Goal: Task Accomplishment & Management: Manage account settings

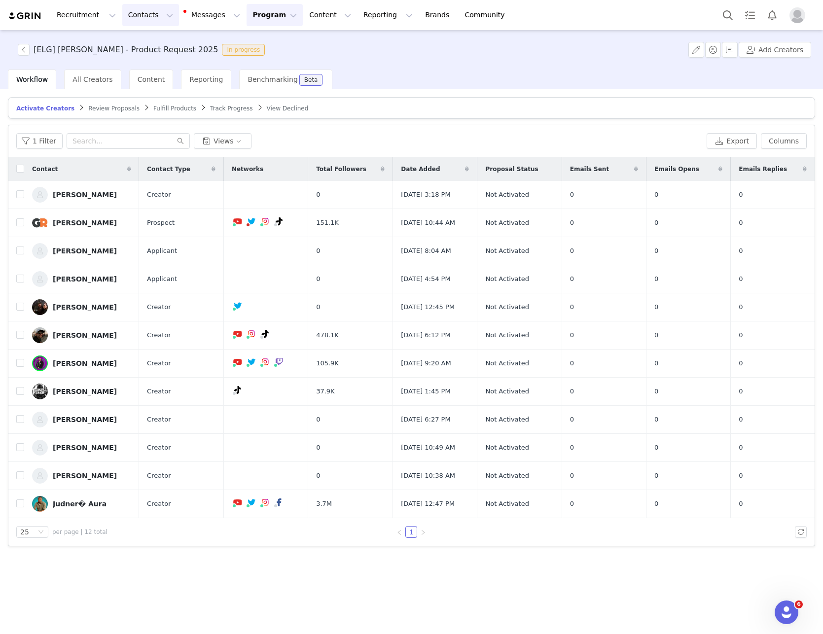
click at [126, 18] on button "Contacts Contacts" at bounding box center [150, 15] width 57 height 22
click at [134, 47] on p "Creators" at bounding box center [136, 43] width 30 height 10
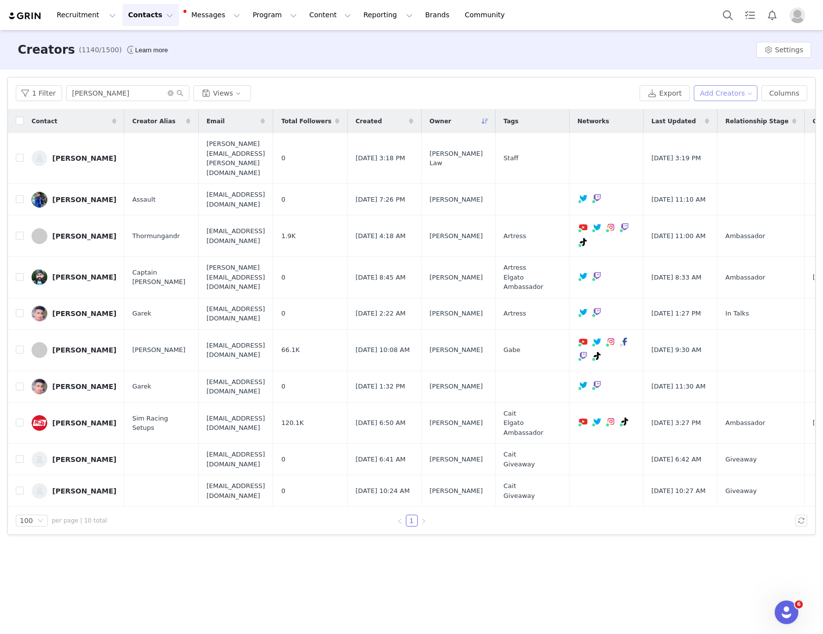
click at [721, 96] on button "Add Creators" at bounding box center [726, 93] width 64 height 16
click at [708, 109] on span "Add a Creator" at bounding box center [731, 113] width 48 height 11
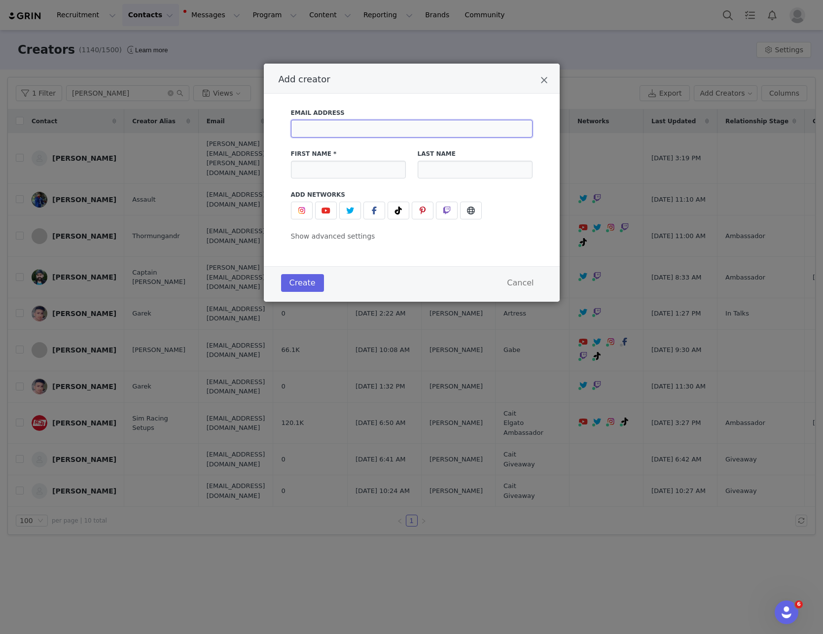
click at [321, 129] on input "Add creator" at bounding box center [412, 129] width 242 height 18
type input "[PERSON_NAME][EMAIL_ADDRESS][DOMAIN_NAME]"
click at [325, 172] on input "Add creator" at bounding box center [348, 170] width 115 height 18
type input "D"
type input "[PERSON_NAME]"
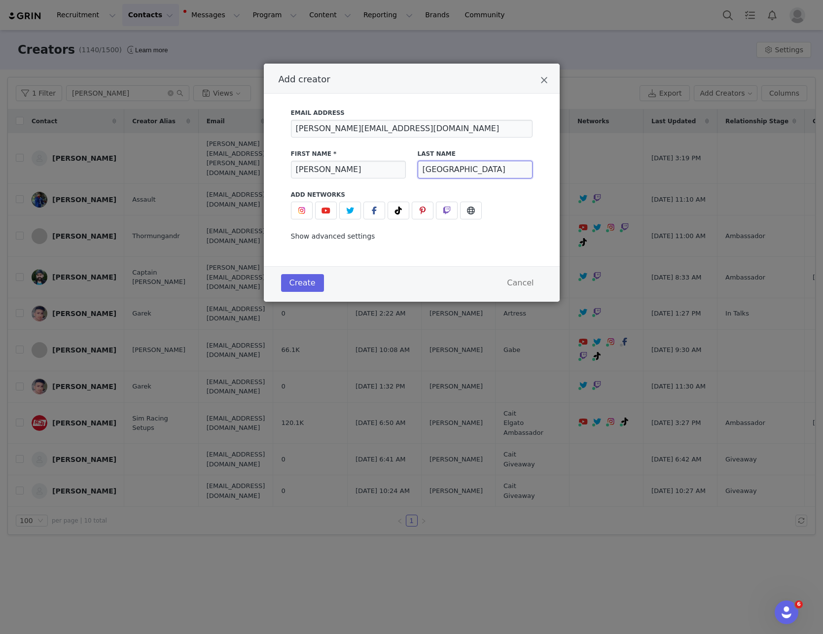
type input "[GEOGRAPHIC_DATA]"
click at [319, 237] on span "Show advanced settings" at bounding box center [333, 236] width 84 height 8
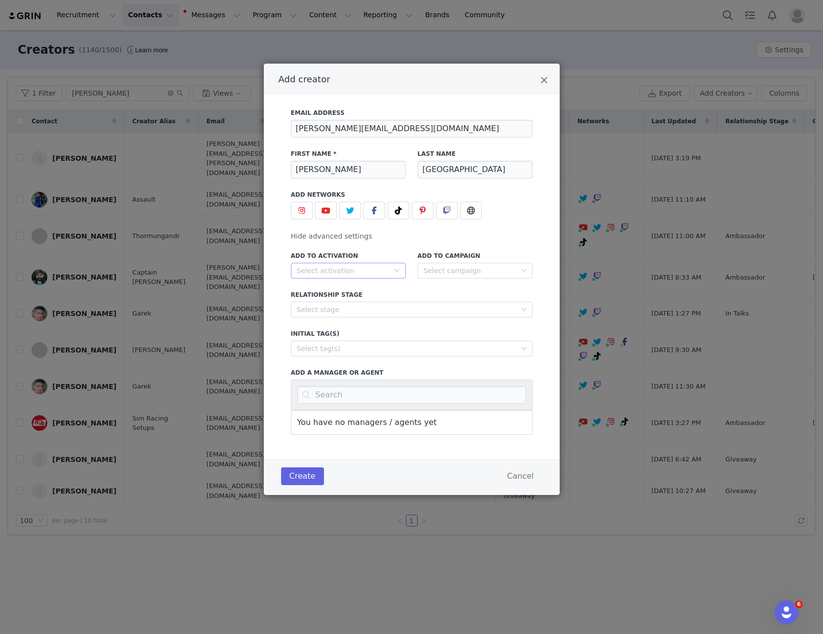
click at [342, 271] on div "Select activation" at bounding box center [343, 271] width 92 height 10
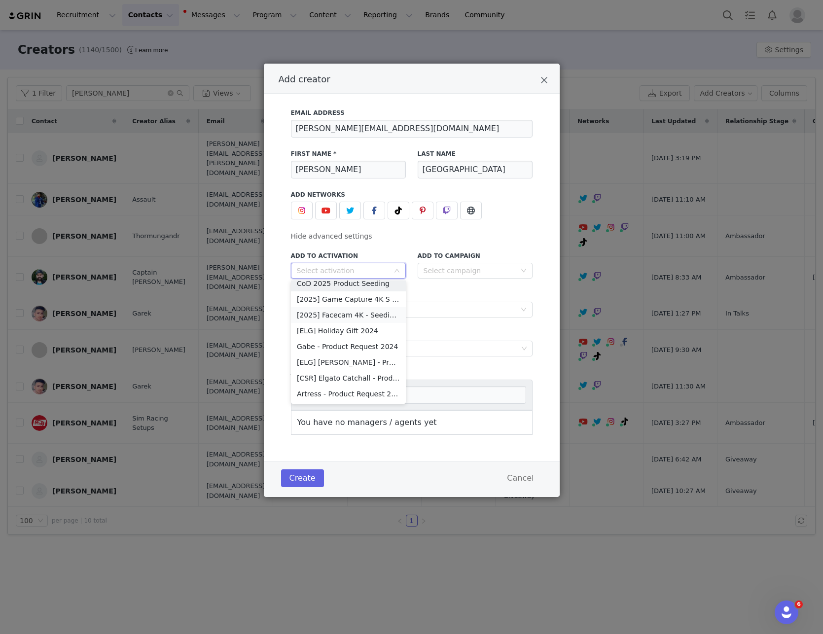
scroll to position [144, 0]
click at [344, 372] on li "[ELG] [PERSON_NAME] - Product Request 2025" at bounding box center [348, 368] width 115 height 16
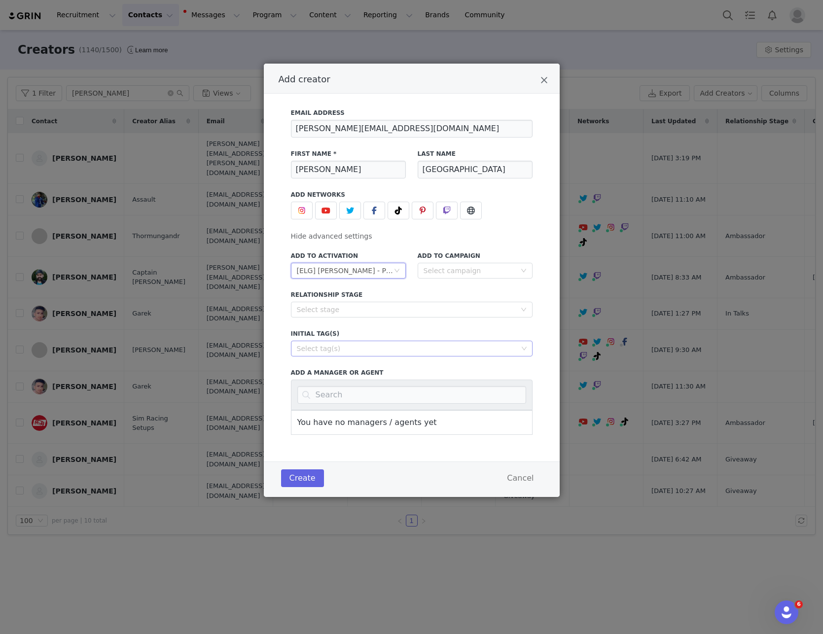
click at [323, 352] on div "Select tag(s)" at bounding box center [407, 349] width 221 height 10
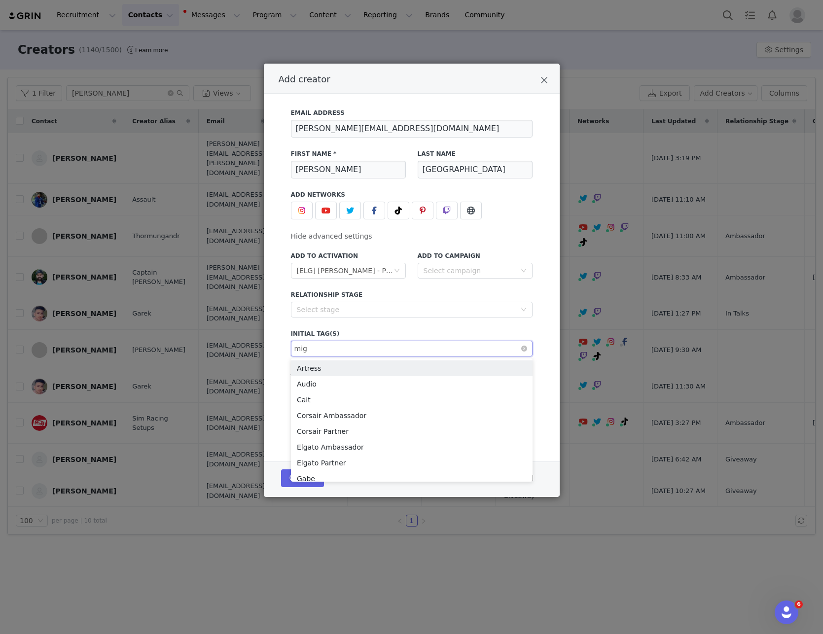
type input "migu"
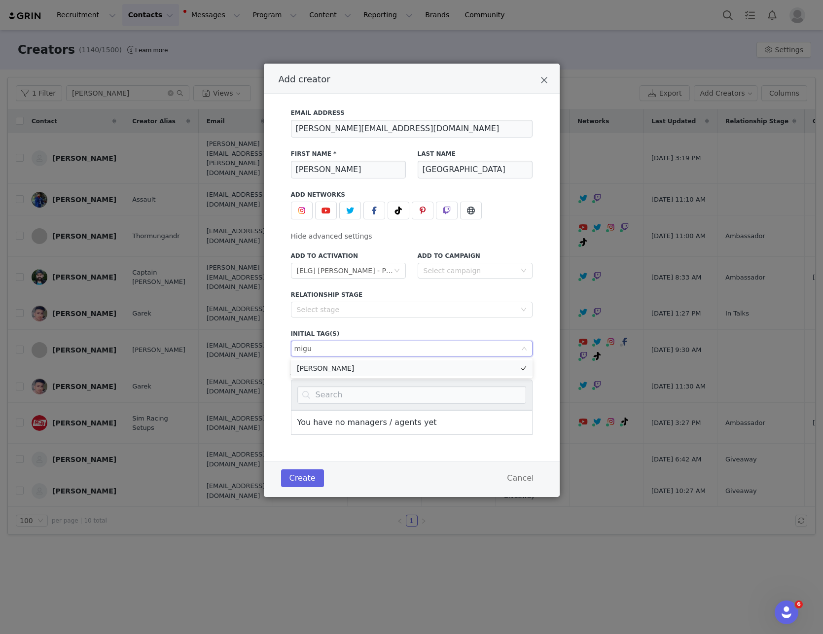
click at [330, 365] on li "[PERSON_NAME]" at bounding box center [412, 369] width 242 height 16
click at [306, 482] on button "Create" at bounding box center [302, 479] width 43 height 18
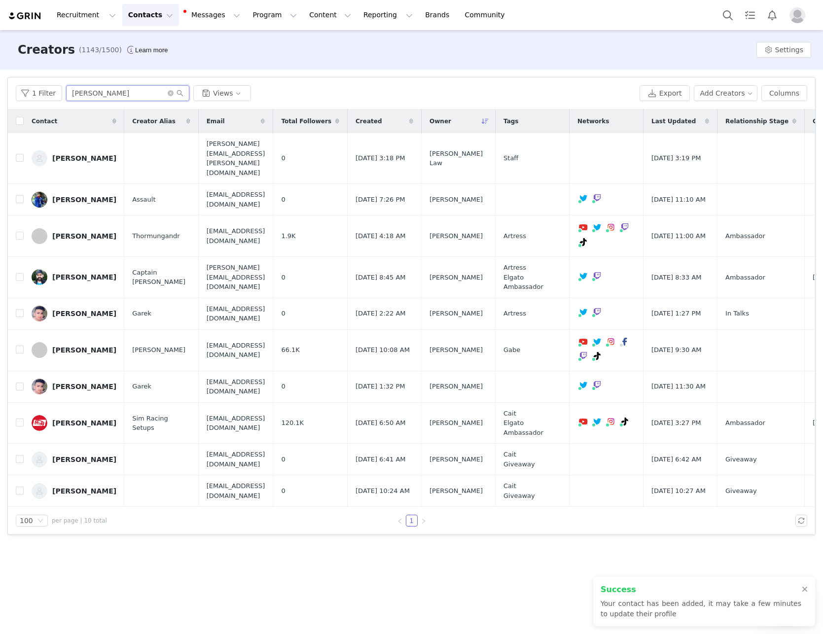
click at [109, 93] on input "[PERSON_NAME]" at bounding box center [127, 93] width 123 height 16
drag, startPoint x: 135, startPoint y: 93, endPoint x: 26, endPoint y: 95, distance: 108.5
click at [66, 95] on input "[PERSON_NAME]" at bounding box center [127, 93] width 123 height 16
type input "[PERSON_NAME]"
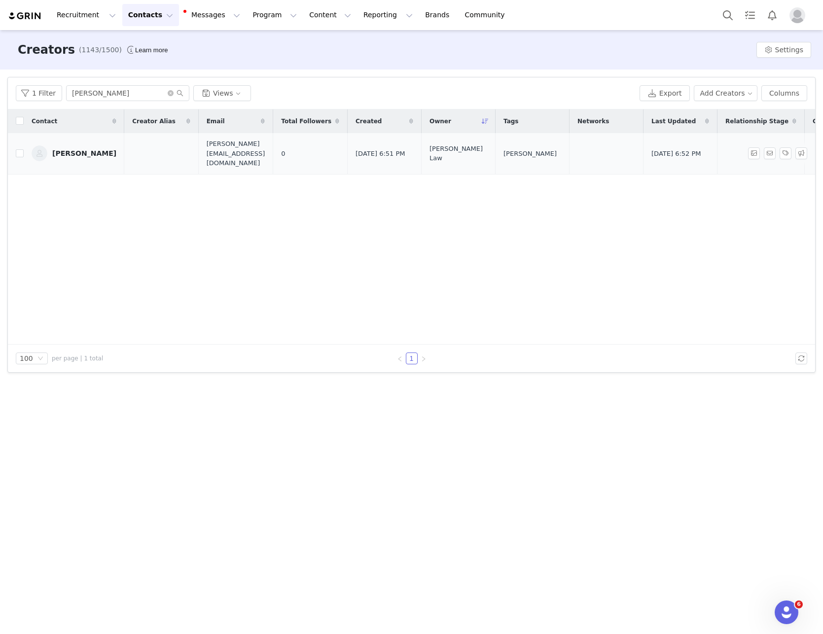
click at [71, 149] on div "[PERSON_NAME]" at bounding box center [84, 153] width 64 height 8
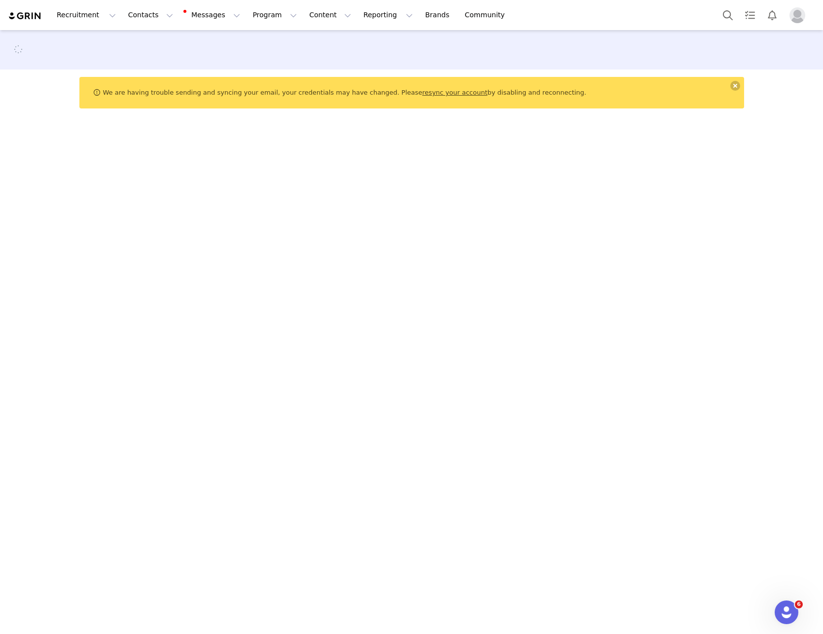
select select
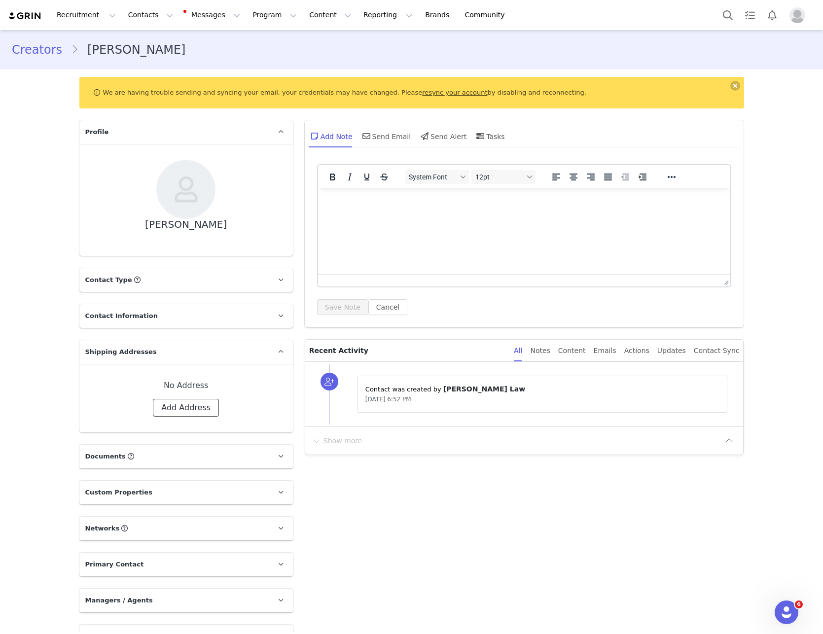
click at [184, 411] on button "Add Address" at bounding box center [186, 408] width 66 height 18
select select
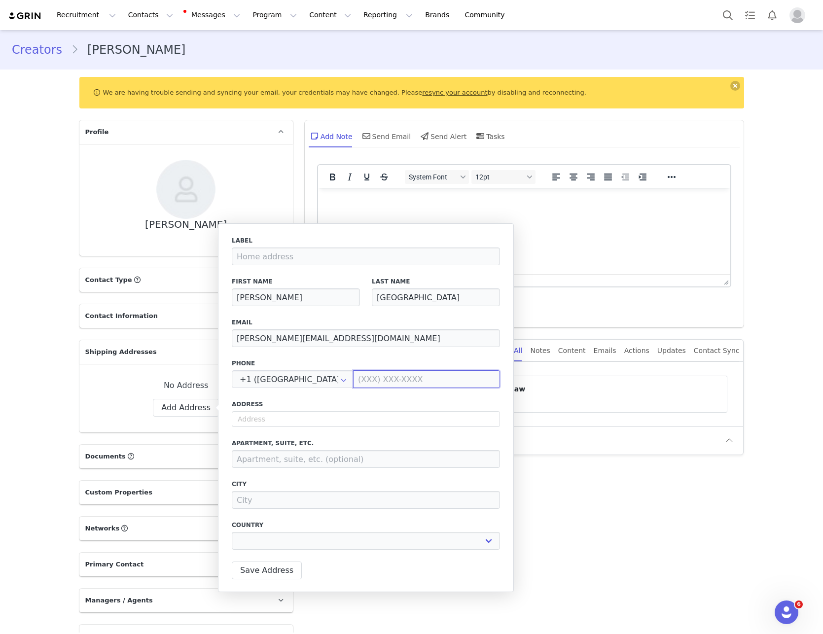
click at [392, 382] on input at bounding box center [426, 379] width 147 height 18
type input "1"
select select
type input "1"
click at [399, 376] on input "1" at bounding box center [426, 379] width 147 height 18
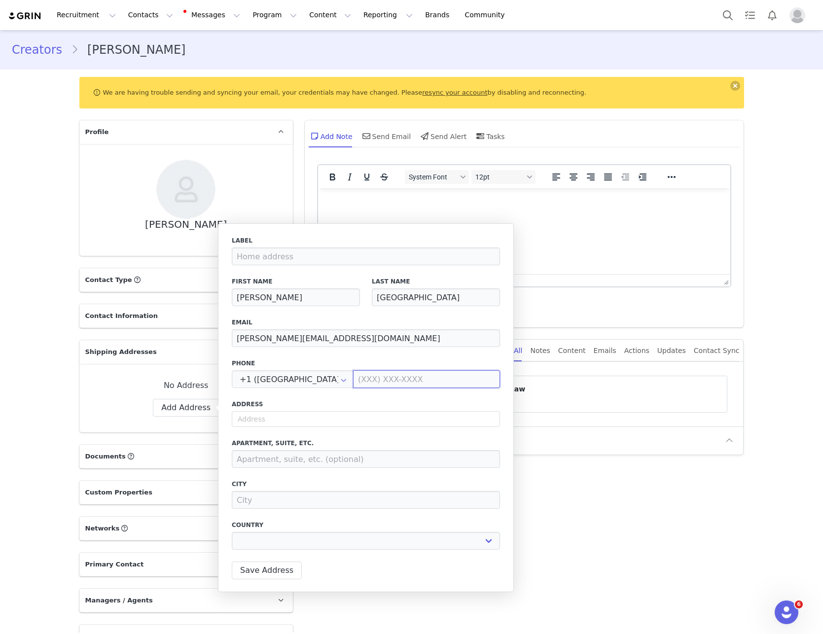
paste input "0400204107"
type input "0400204107"
select select
type input "0400204107"
click at [279, 411] on div "Address" at bounding box center [366, 413] width 268 height 27
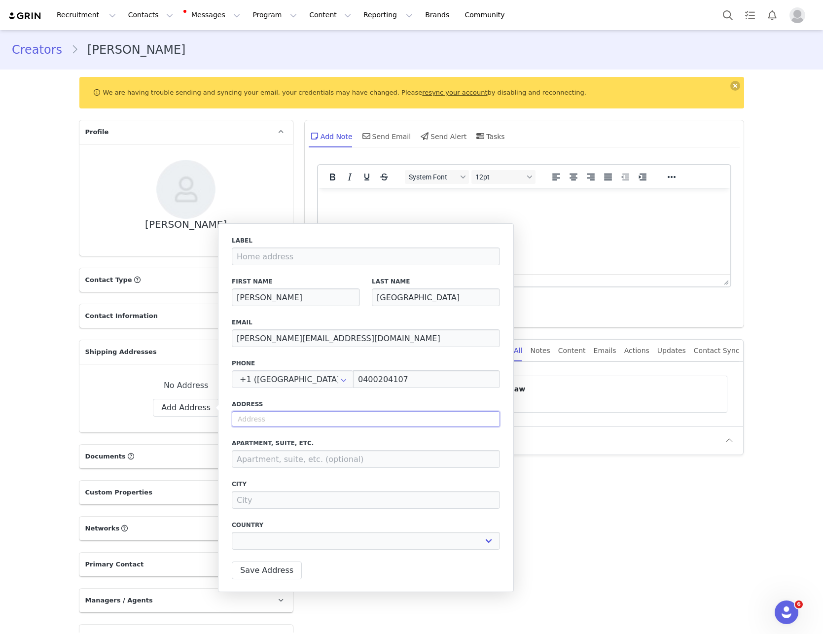
click at [270, 420] on input "text" at bounding box center [366, 419] width 268 height 16
click at [279, 425] on input "text" at bounding box center [366, 419] width 268 height 16
type input "9"
select select
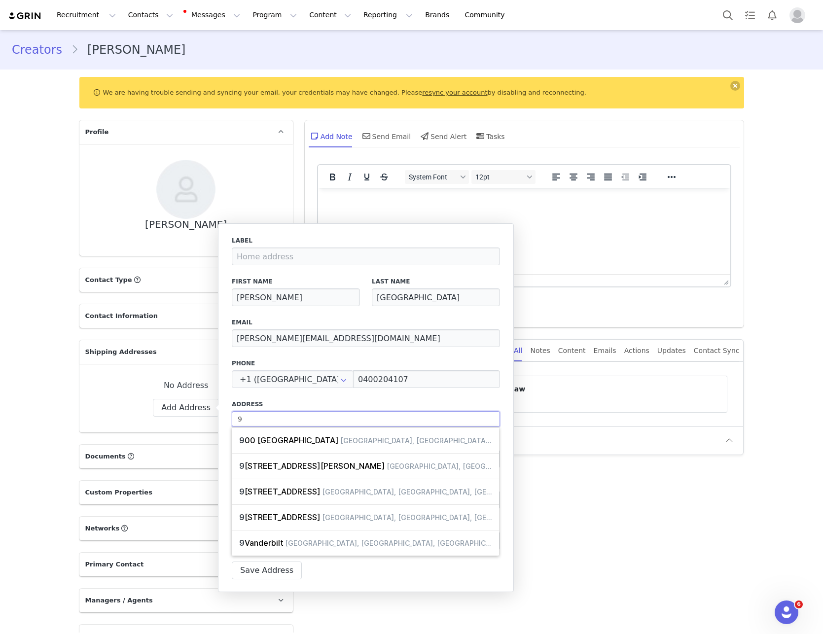
type input "95"
select select
type input "959"
select select
type input "959"
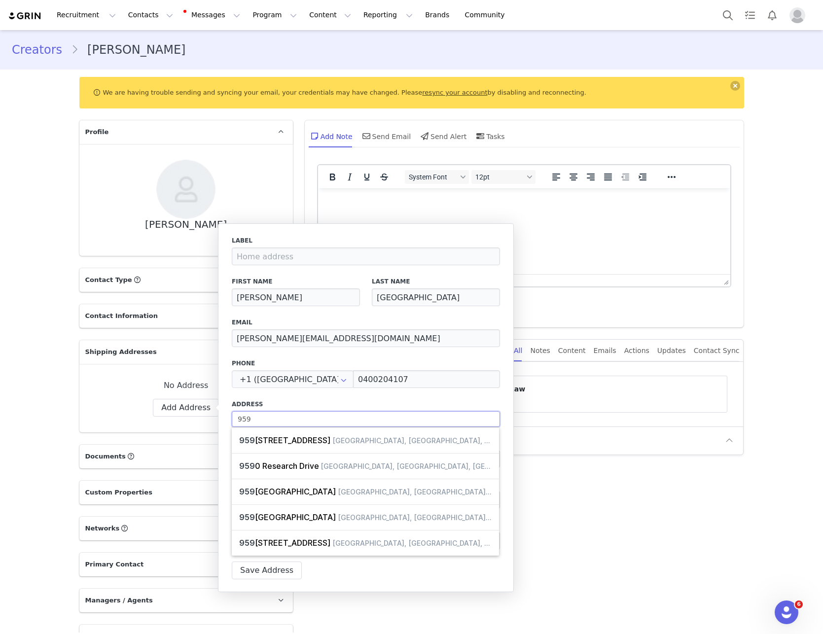
select select
type input "959 s"
select select
type input "959 se"
select select
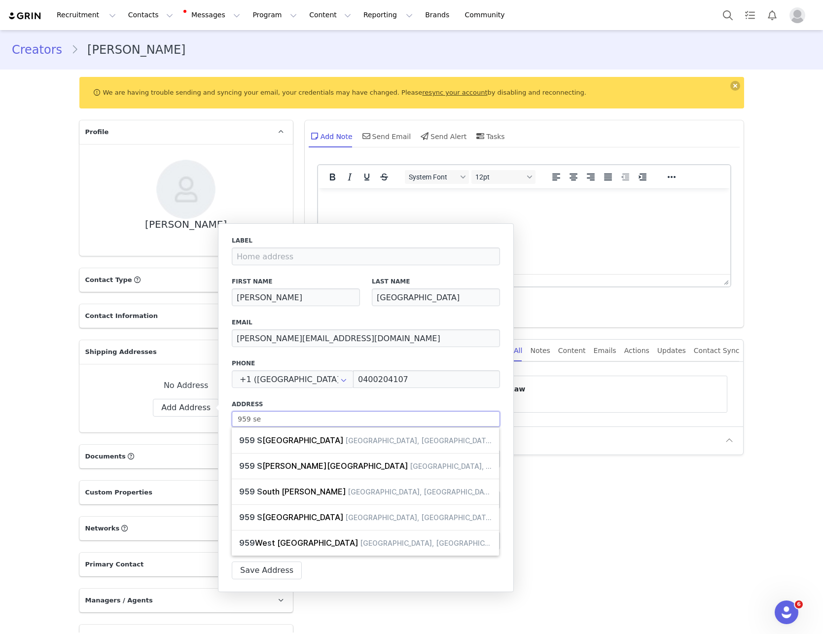
type input "959 sew"
select select
type input "959 sewa"
select select
type input "959 sewar"
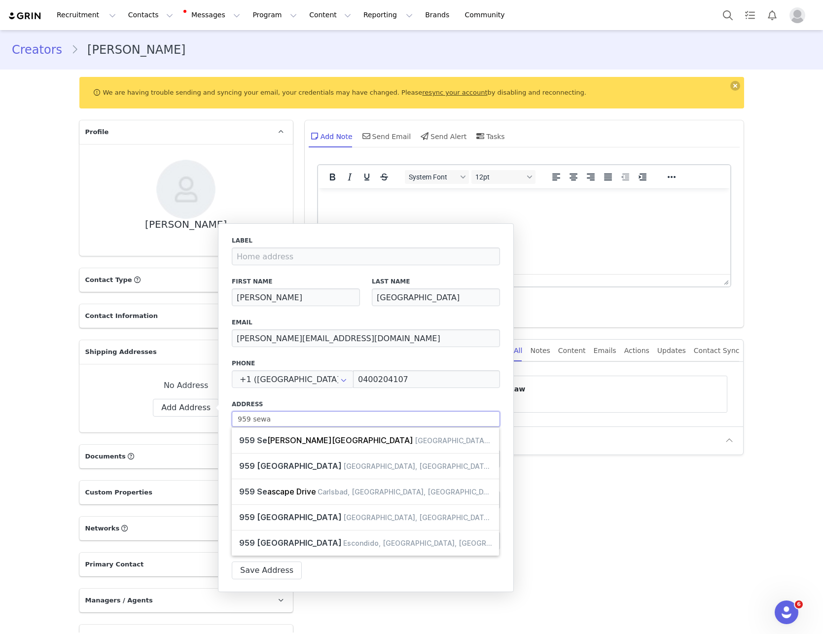
select select
type input "959 [PERSON_NAME]"
select select
type input "959 [PERSON_NAME]"
select select
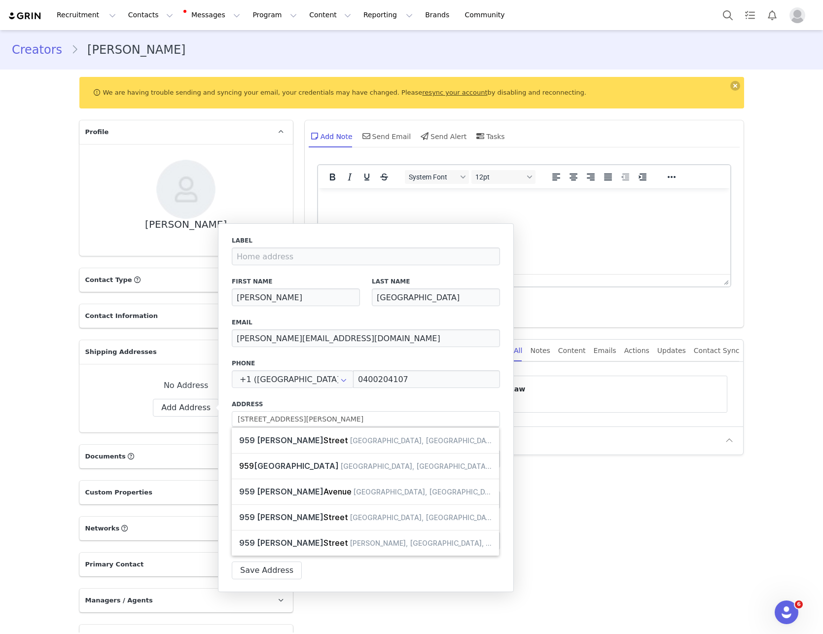
type input "[STREET_ADDRESS][PERSON_NAME]"
type input "[GEOGRAPHIC_DATA]"
select select "[object Object]"
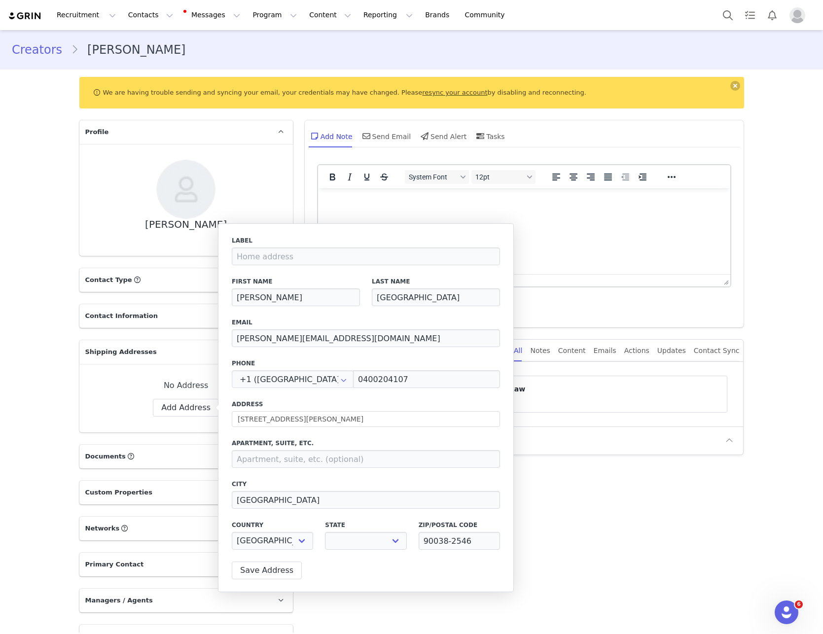
select select "[object Object]"
click at [280, 459] on input at bounding box center [366, 459] width 268 height 18
paste input "Suite 203"
type input "Suite 203"
click at [259, 575] on button "Save Address" at bounding box center [267, 571] width 70 height 18
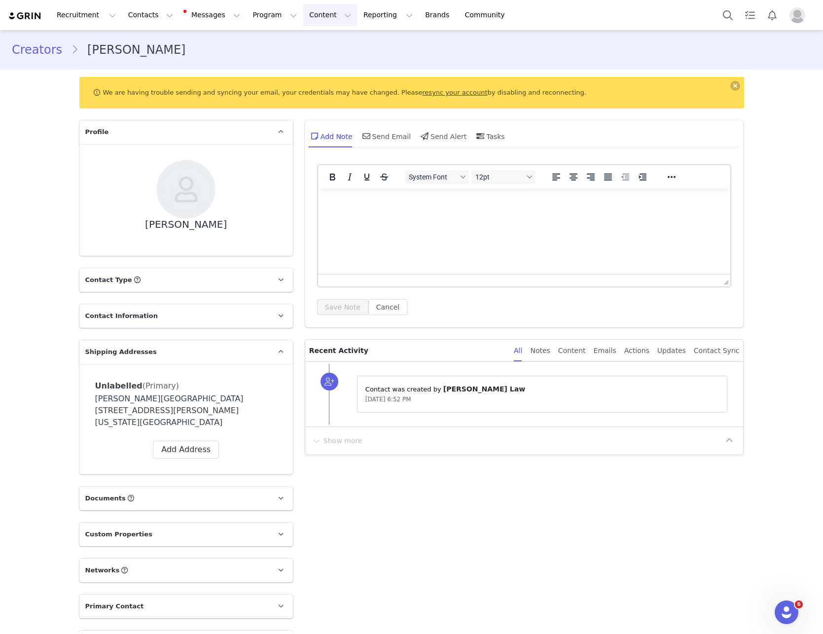
click at [303, 21] on button "Content Content" at bounding box center [330, 15] width 54 height 22
click at [247, 14] on button "Program Program" at bounding box center [275, 15] width 56 height 22
click at [260, 42] on p "Activations" at bounding box center [249, 43] width 38 height 10
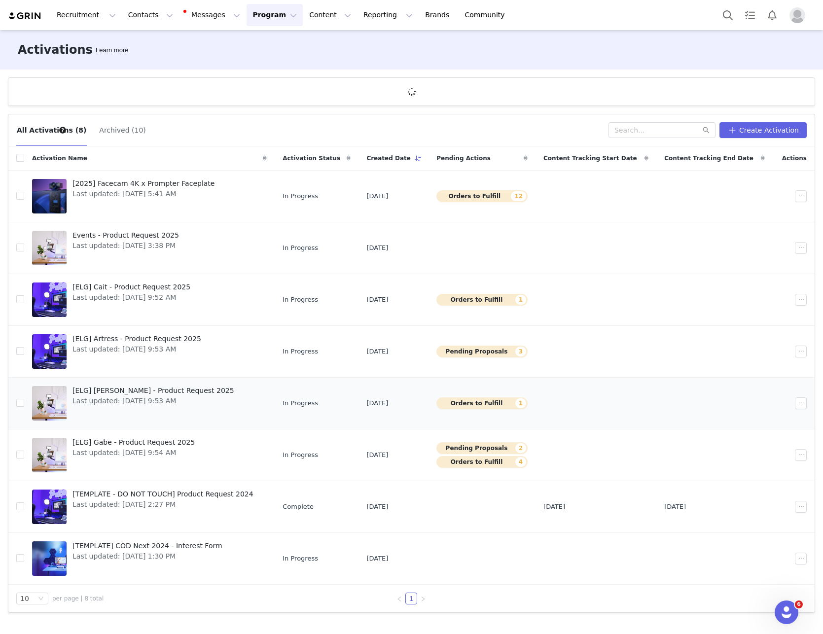
click at [113, 389] on span "[ELG] [PERSON_NAME] - Product Request 2025" at bounding box center [153, 391] width 162 height 10
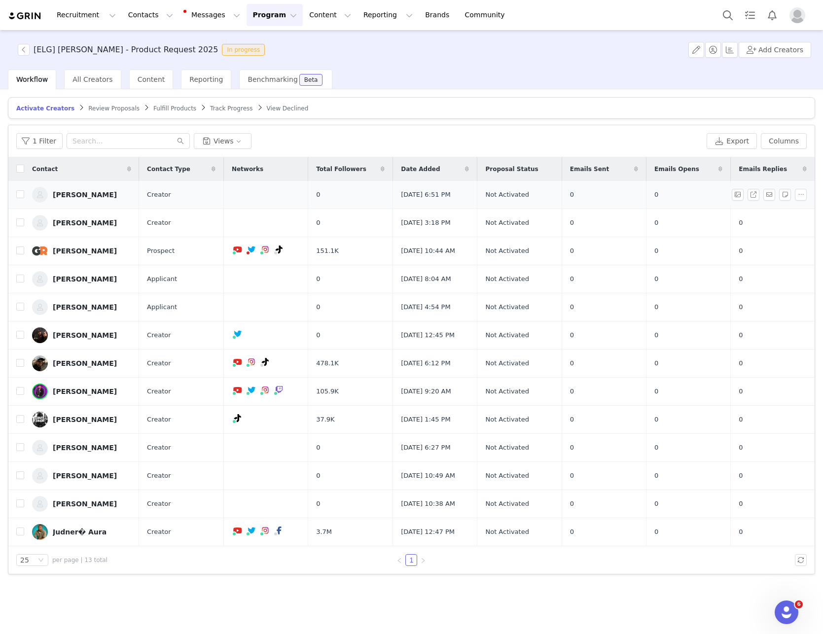
click at [86, 196] on div "[PERSON_NAME]" at bounding box center [85, 195] width 64 height 8
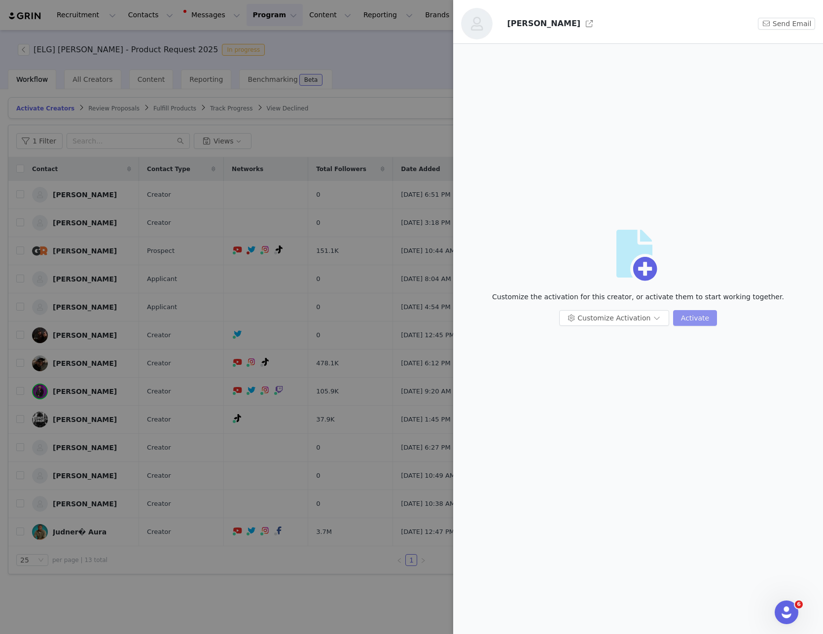
click at [688, 319] on button "Activate" at bounding box center [695, 318] width 44 height 16
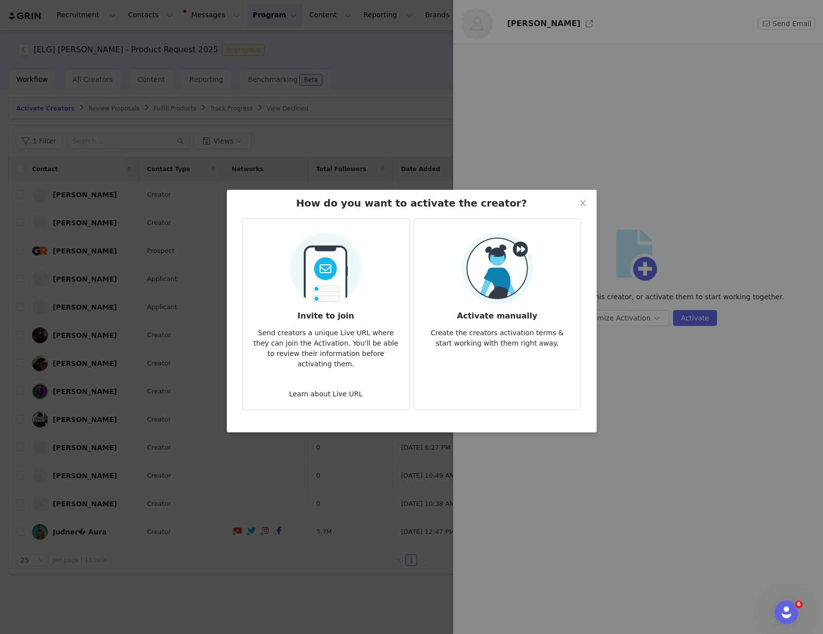
click at [524, 294] on img at bounding box center [498, 269] width 72 height 72
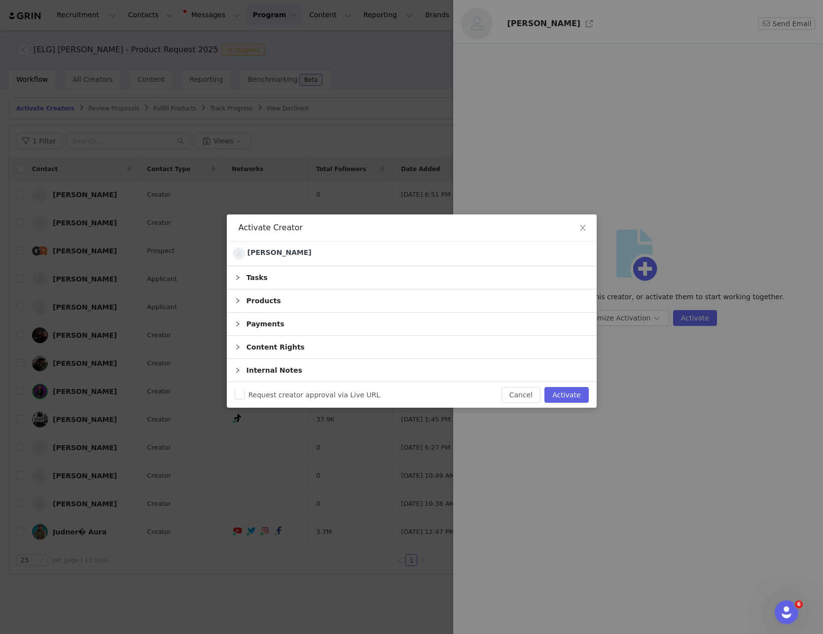
click at [263, 296] on div "Products" at bounding box center [412, 301] width 370 height 23
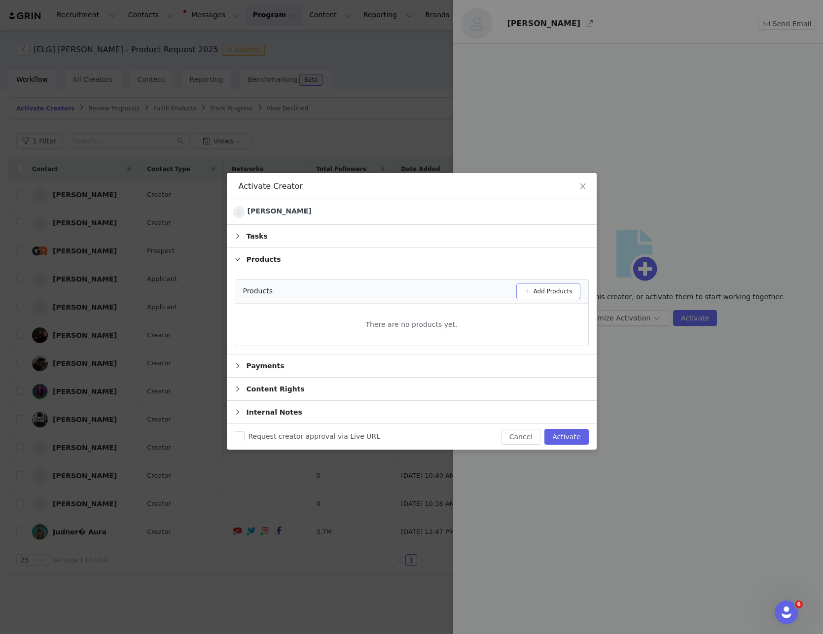
click at [553, 291] on button "Add Products" at bounding box center [548, 292] width 64 height 16
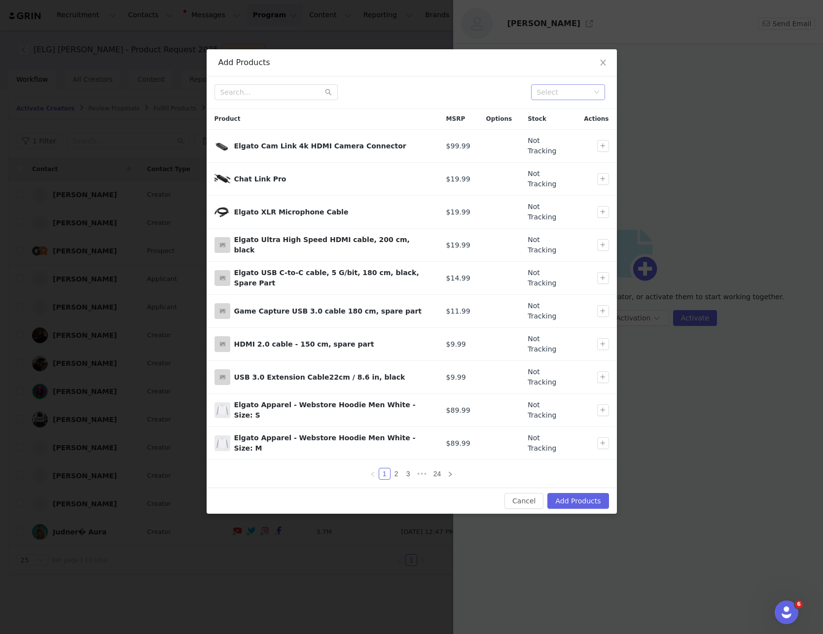
click at [555, 94] on div "Select" at bounding box center [563, 92] width 53 height 10
click at [261, 92] on input "text" at bounding box center [276, 92] width 123 height 16
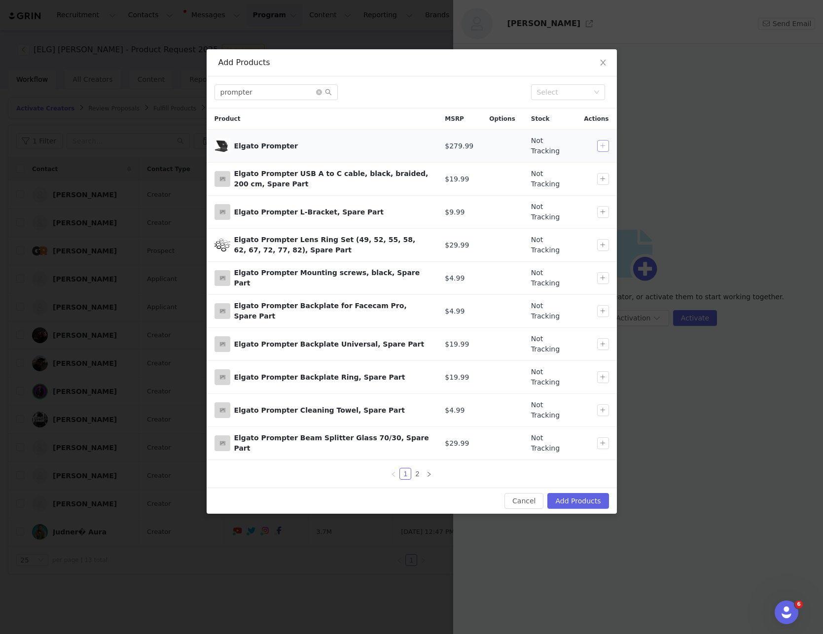
click at [603, 143] on button "button" at bounding box center [603, 146] width 12 height 12
drag, startPoint x: 254, startPoint y: 93, endPoint x: 181, endPoint y: 87, distance: 74.2
click at [215, 86] on input "prompter" at bounding box center [276, 92] width 123 height 16
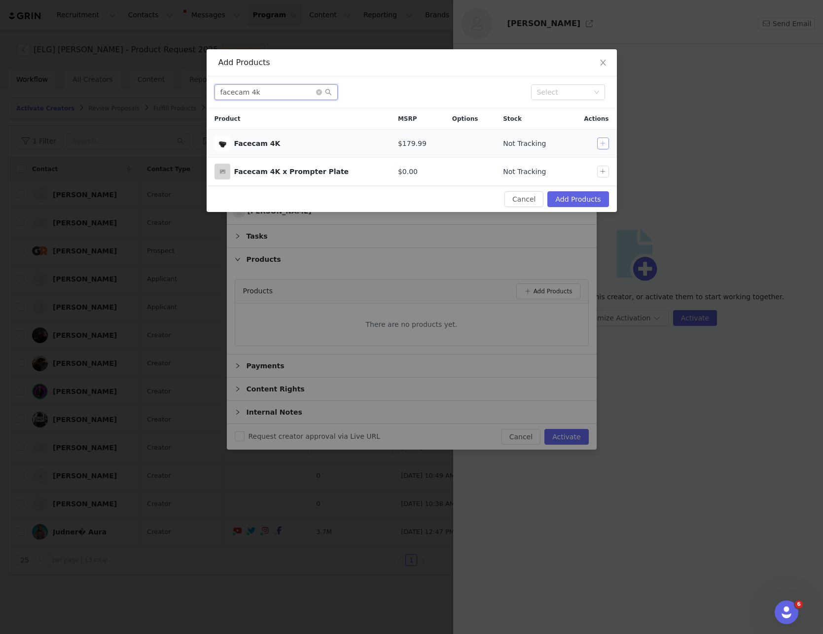
type input "facecam 4k"
click at [601, 142] on button "button" at bounding box center [603, 144] width 12 height 12
drag, startPoint x: 283, startPoint y: 90, endPoint x: 142, endPoint y: 87, distance: 141.1
click at [215, 87] on input "facecam 4k" at bounding box center [276, 92] width 123 height 16
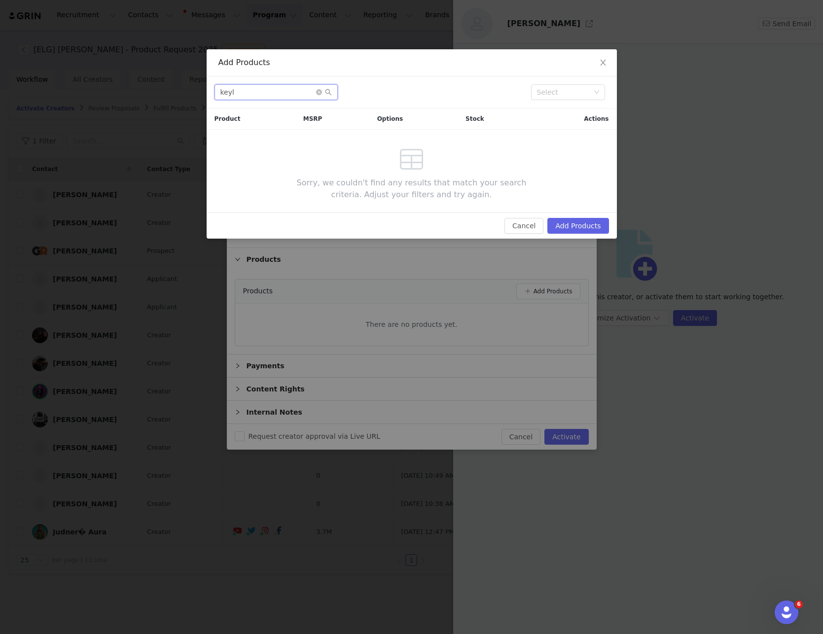
drag, startPoint x: 258, startPoint y: 89, endPoint x: 192, endPoint y: 87, distance: 66.1
click at [215, 88] on input "keyl" at bounding box center [276, 92] width 123 height 16
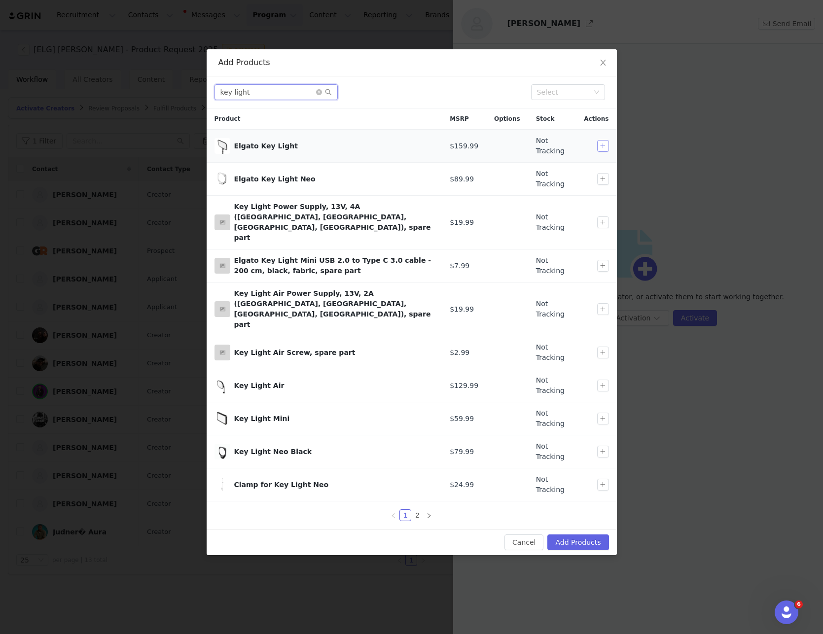
type input "key light"
click at [602, 146] on button "button" at bounding box center [603, 146] width 12 height 12
drag, startPoint x: 260, startPoint y: 93, endPoint x: 172, endPoint y: 88, distance: 87.9
click at [215, 88] on input "key light" at bounding box center [276, 92] width 123 height 16
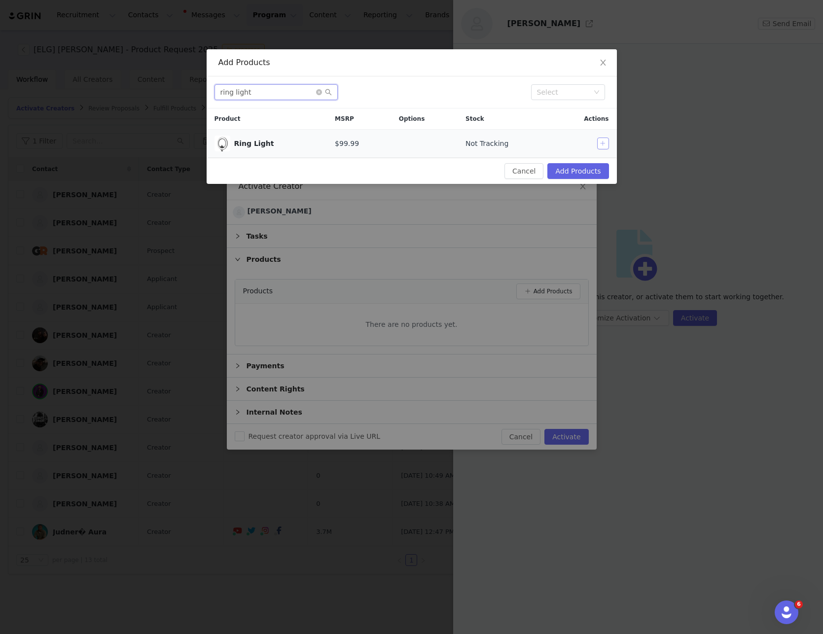
type input "ring light"
click at [603, 145] on button "button" at bounding box center [603, 144] width 12 height 12
drag, startPoint x: 260, startPoint y: 93, endPoint x: 164, endPoint y: 87, distance: 95.9
click at [215, 87] on input "ring light" at bounding box center [276, 92] width 123 height 16
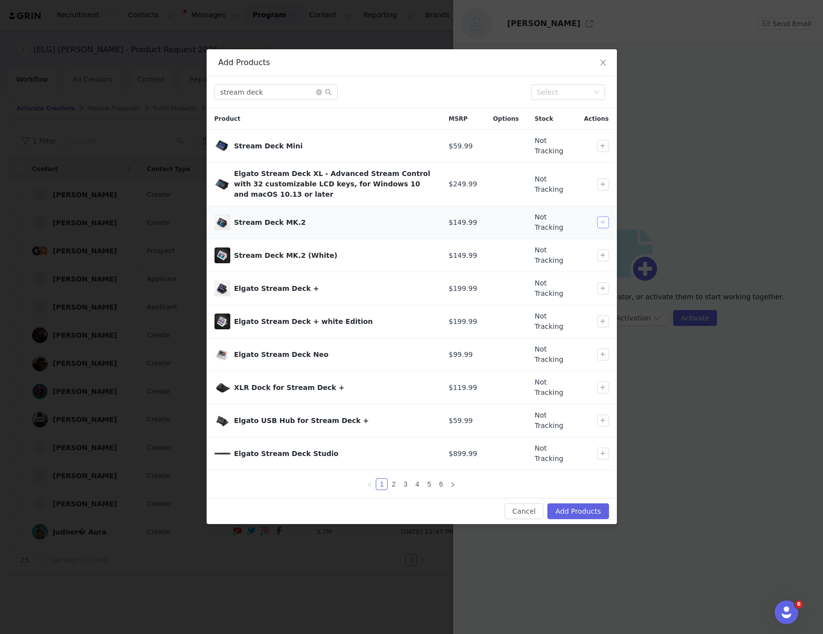
click at [605, 217] on button "button" at bounding box center [603, 223] width 12 height 12
drag, startPoint x: 279, startPoint y: 86, endPoint x: 161, endPoint y: 86, distance: 117.4
click at [215, 86] on input "stream deck" at bounding box center [276, 92] width 123 height 16
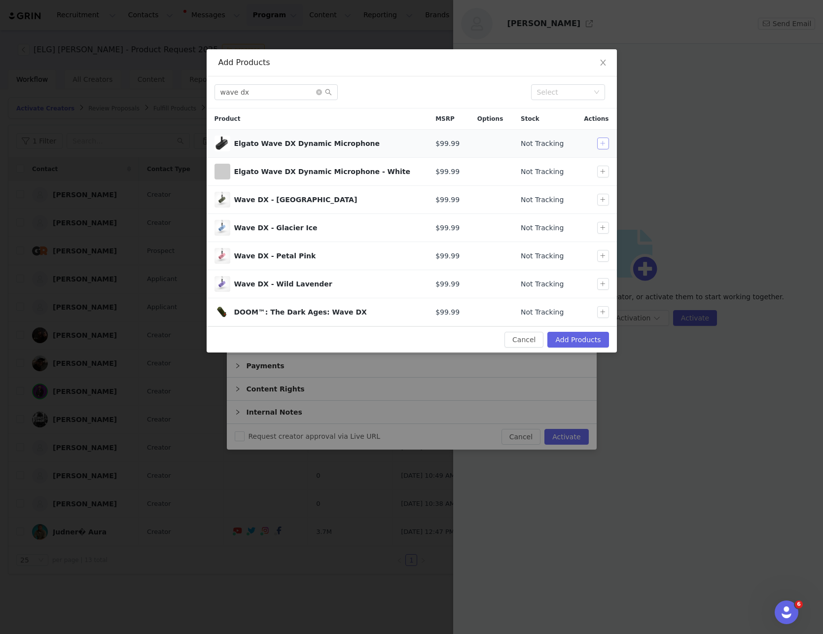
click at [603, 145] on button "button" at bounding box center [603, 144] width 12 height 12
drag, startPoint x: 270, startPoint y: 97, endPoint x: 171, endPoint y: 90, distance: 98.9
click at [215, 90] on input "wave dx" at bounding box center [276, 92] width 123 height 16
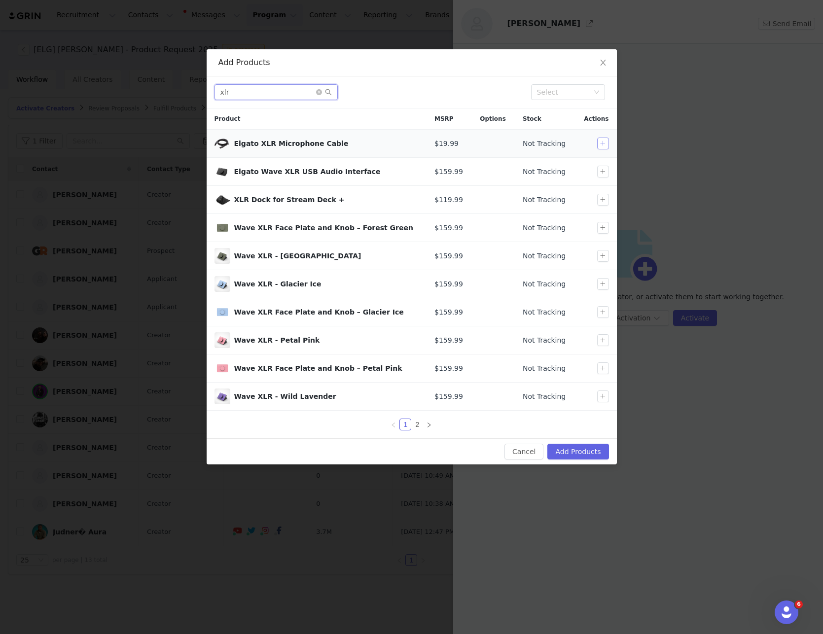
type input "xlr"
click at [605, 143] on button "button" at bounding box center [603, 144] width 12 height 12
click at [603, 172] on button "button" at bounding box center [603, 172] width 12 height 12
click at [215, 91] on input "xlr" at bounding box center [276, 92] width 123 height 16
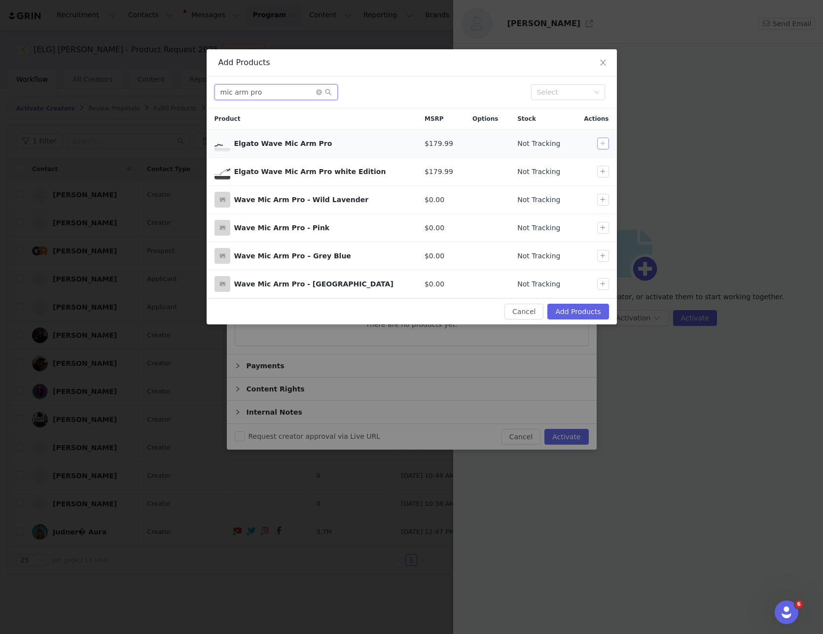
type input "mic arm pro"
drag, startPoint x: 604, startPoint y: 144, endPoint x: 393, endPoint y: 126, distance: 211.4
click at [604, 144] on button "button" at bounding box center [603, 144] width 12 height 12
drag, startPoint x: 260, startPoint y: 84, endPoint x: 268, endPoint y: 89, distance: 8.6
click at [266, 89] on input "mic arm pro" at bounding box center [276, 92] width 123 height 16
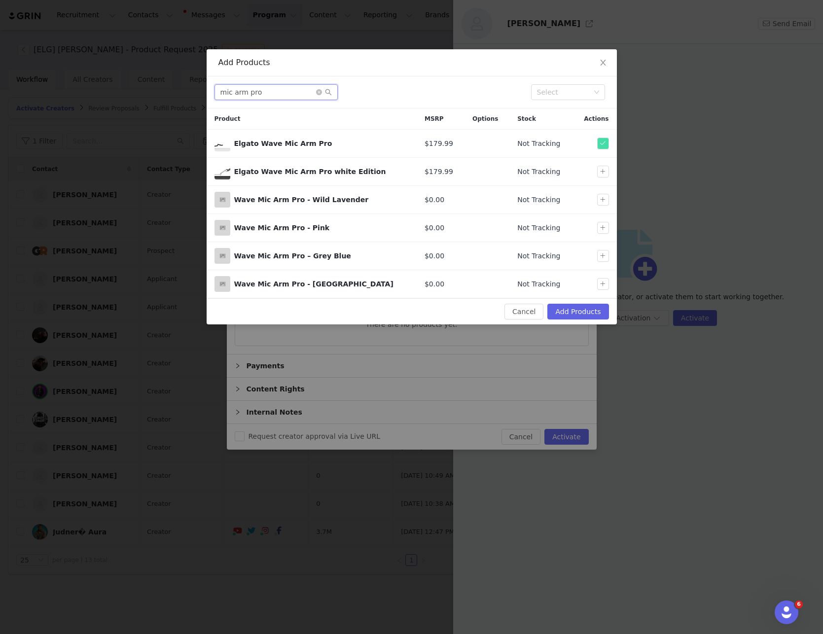
drag, startPoint x: 270, startPoint y: 91, endPoint x: 177, endPoint y: 91, distance: 92.7
click at [215, 91] on input "mic arm pro" at bounding box center [276, 92] width 123 height 16
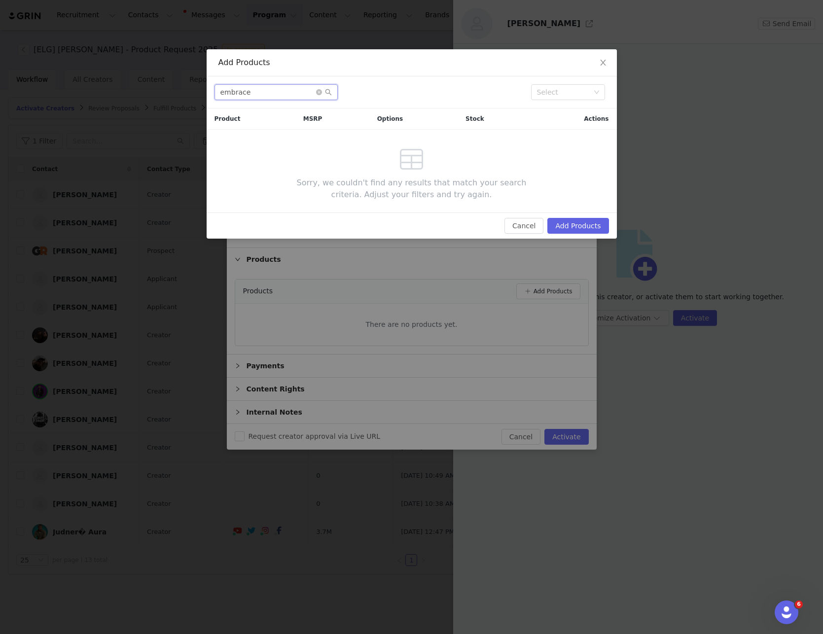
drag, startPoint x: 269, startPoint y: 93, endPoint x: 162, endPoint y: 82, distance: 107.6
click at [215, 84] on input "embrace" at bounding box center [276, 92] width 123 height 16
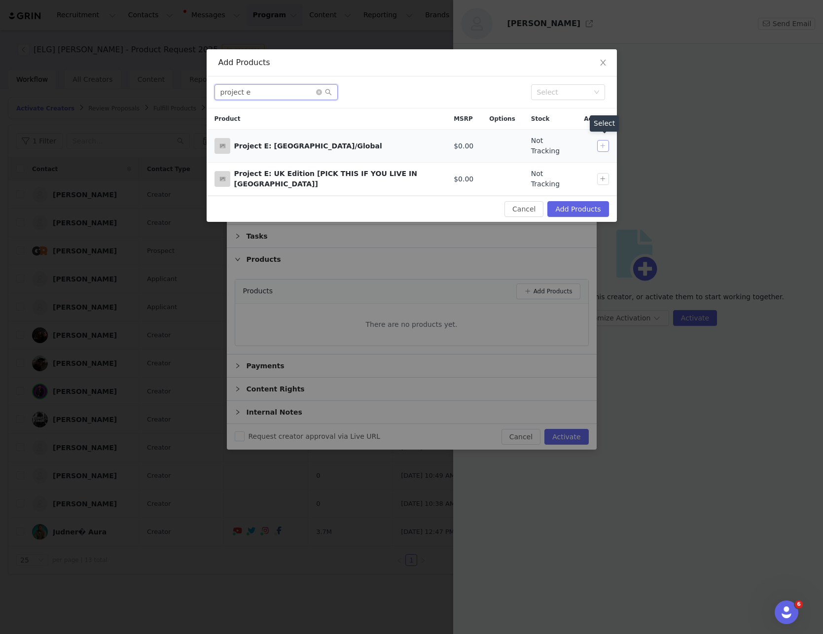
type input "project e"
click at [604, 147] on button "button" at bounding box center [603, 146] width 12 height 12
click at [566, 201] on button "Add Products" at bounding box center [577, 209] width 61 height 16
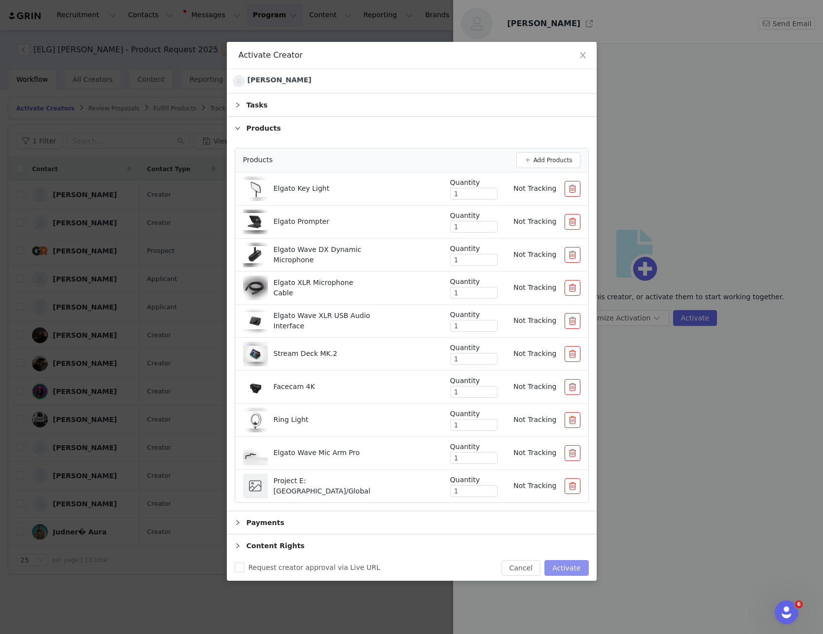
click at [575, 568] on button "Activate" at bounding box center [566, 568] width 44 height 16
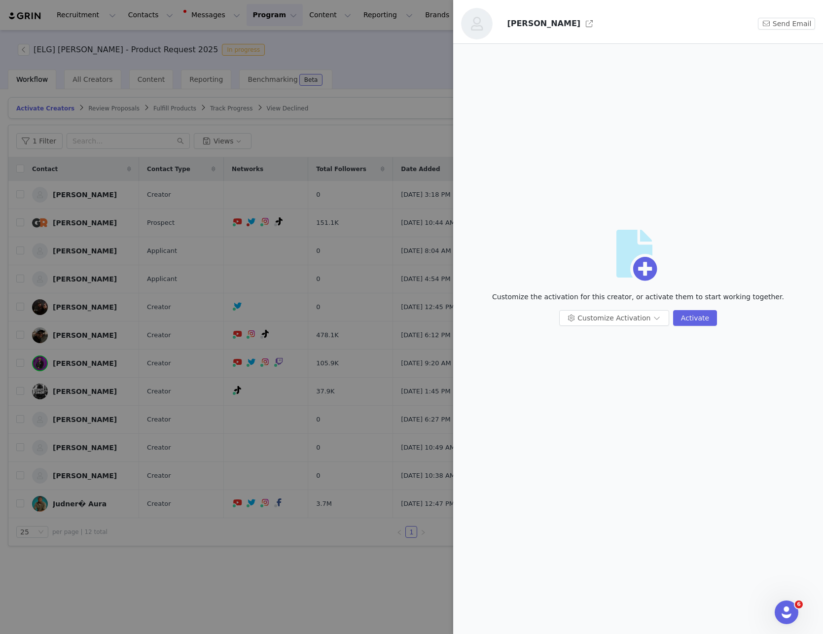
drag, startPoint x: 317, startPoint y: 99, endPoint x: 244, endPoint y: 129, distance: 79.4
click at [318, 99] on div at bounding box center [411, 317] width 823 height 634
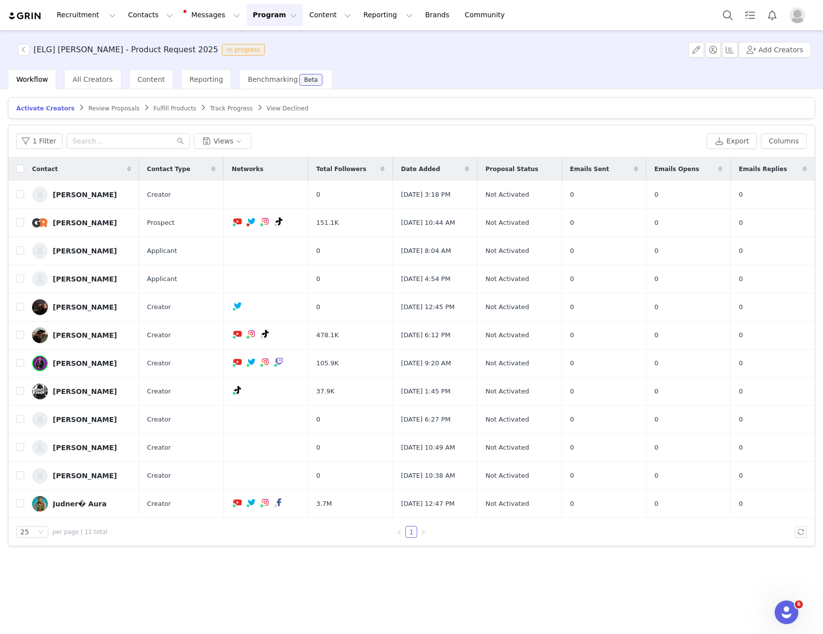
click at [153, 107] on span "Fulfill Products" at bounding box center [174, 108] width 43 height 7
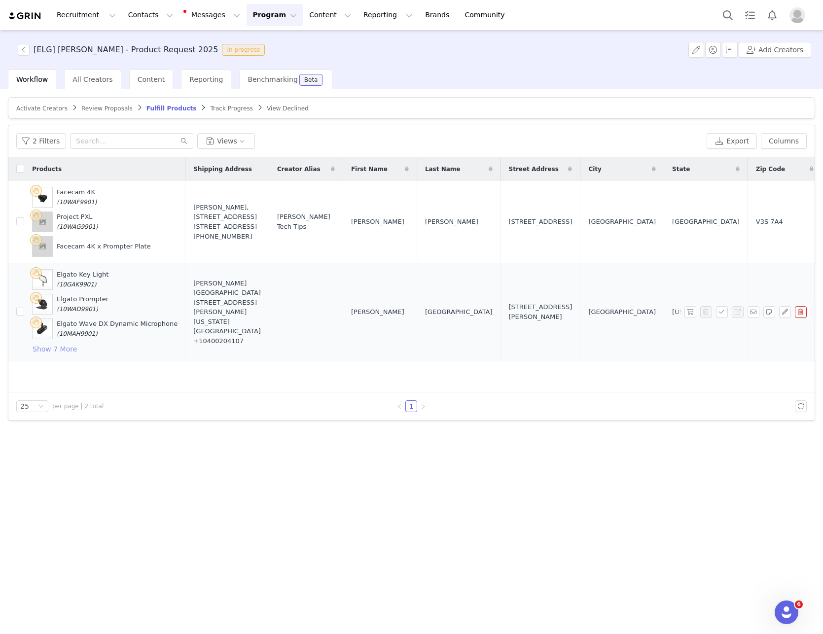
click at [51, 347] on button "Show 7 More" at bounding box center [54, 349] width 45 height 12
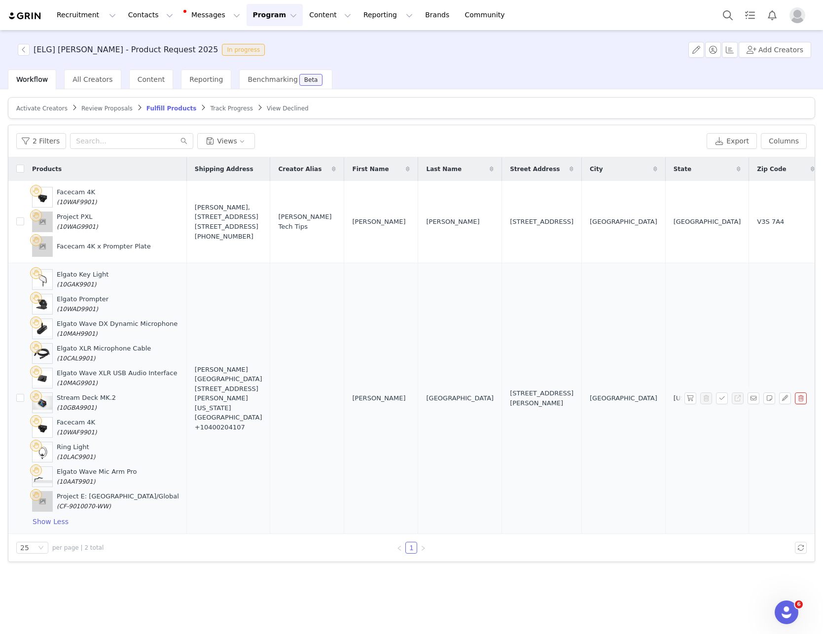
click at [77, 285] on span "(10GAK9901)" at bounding box center [77, 284] width 40 height 7
click at [73, 311] on span "(10WAD9901)" at bounding box center [77, 309] width 41 height 7
click at [73, 310] on span "(10WAD9901)" at bounding box center [77, 309] width 41 height 7
copy span "10WAD9901"
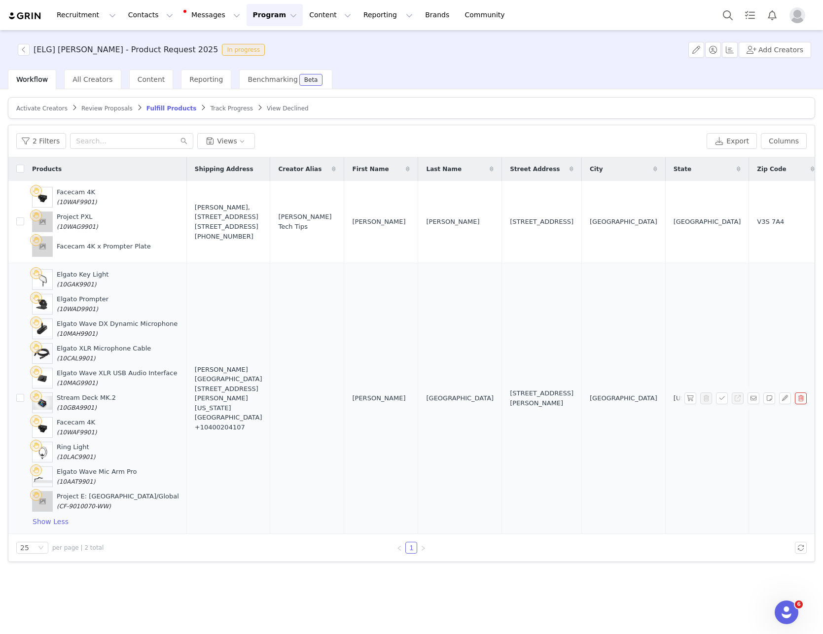
click at [72, 333] on span "(10MAH9901)" at bounding box center [77, 333] width 41 height 7
copy span "10MAH9901"
click at [72, 357] on span "(10CAL9901)" at bounding box center [76, 358] width 38 height 7
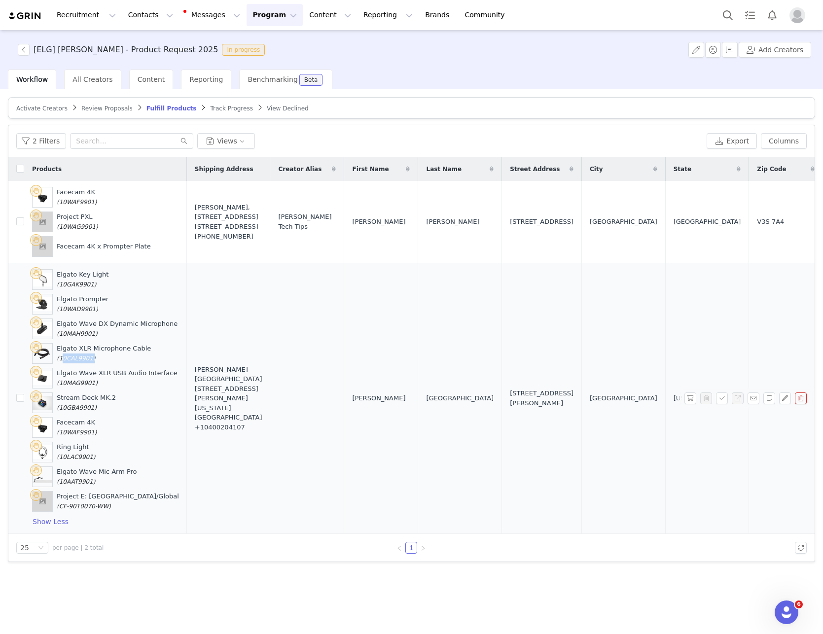
copy span "10CAL9901"
click at [75, 381] on span "(10MAG9901)" at bounding box center [77, 383] width 41 height 7
copy span "10MAG9901"
click at [67, 406] on span "(10GBA9901)" at bounding box center [77, 407] width 40 height 7
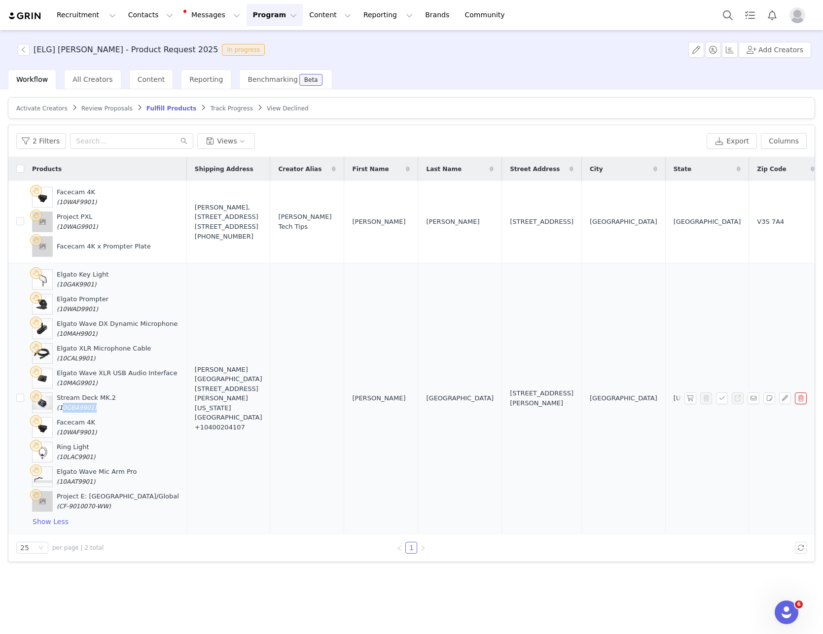
click at [67, 406] on span "(10GBA9901)" at bounding box center [77, 407] width 40 height 7
copy span "10GBA9901"
click at [74, 434] on span "(10WAF9901)" at bounding box center [77, 432] width 40 height 7
copy span "10WAF9901"
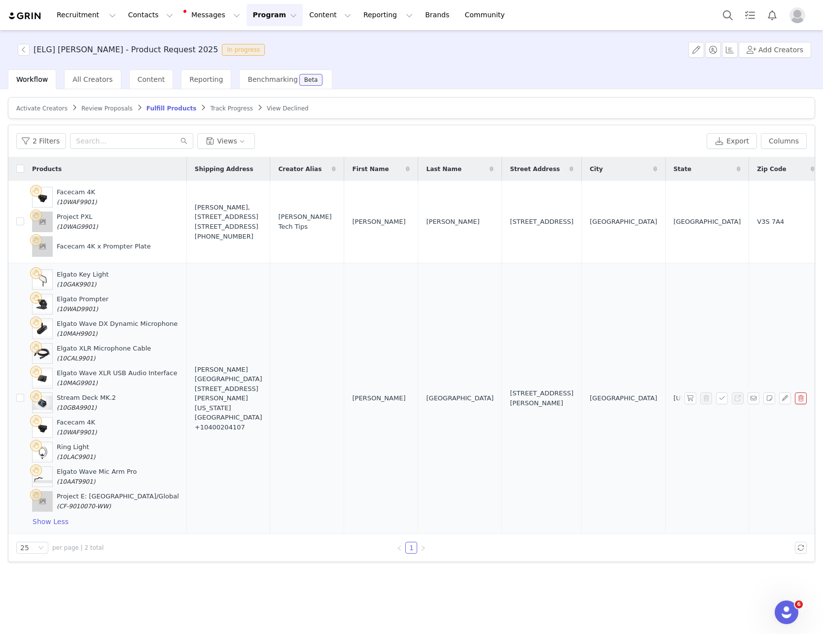
click at [69, 458] on span "(10LAC9901)" at bounding box center [76, 457] width 39 height 7
copy span "10LAC9901"
click at [72, 481] on span "(10AAT9901)" at bounding box center [76, 481] width 38 height 7
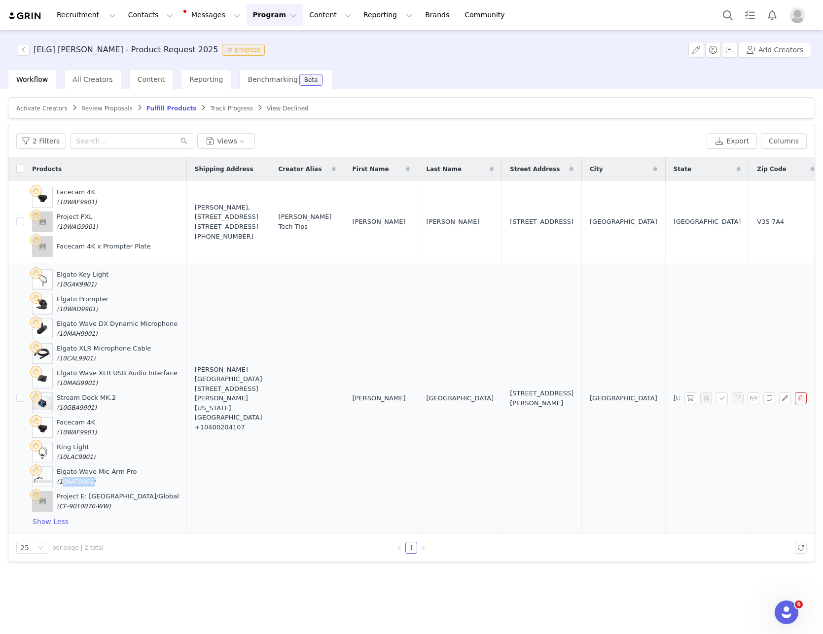
copy span "10AAT9901"
click at [81, 284] on span "(10GAK9901)" at bounding box center [77, 284] width 40 height 7
copy span "10GAK9901"
click at [73, 483] on span "(10AAT9901)" at bounding box center [76, 481] width 38 height 7
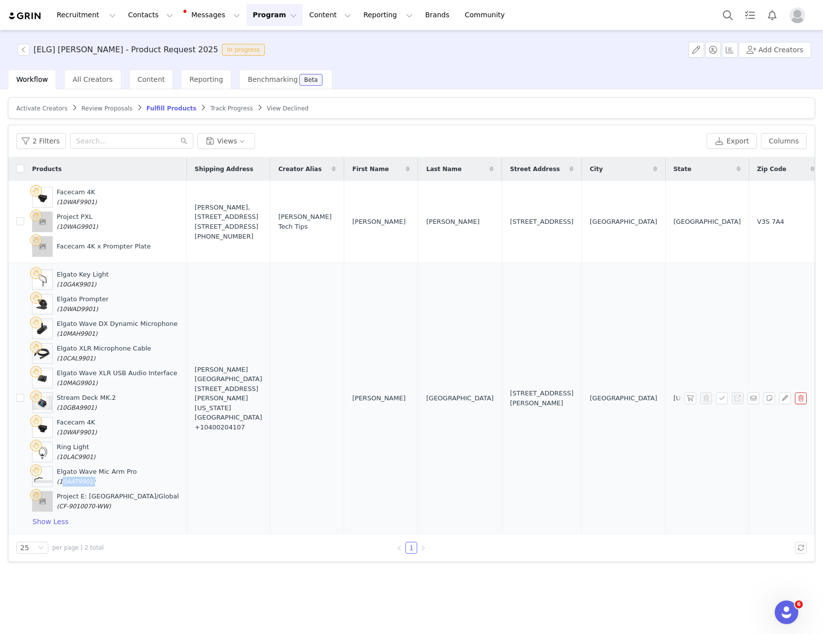
click at [73, 483] on span "(10AAT9901)" at bounding box center [76, 481] width 38 height 7
copy span "10AAT9901"
drag, startPoint x: 103, startPoint y: 507, endPoint x: 59, endPoint y: 508, distance: 43.4
click at [59, 508] on span "(CF-9010070-WW)" at bounding box center [84, 506] width 54 height 7
click at [788, 400] on button "button" at bounding box center [785, 399] width 12 height 12
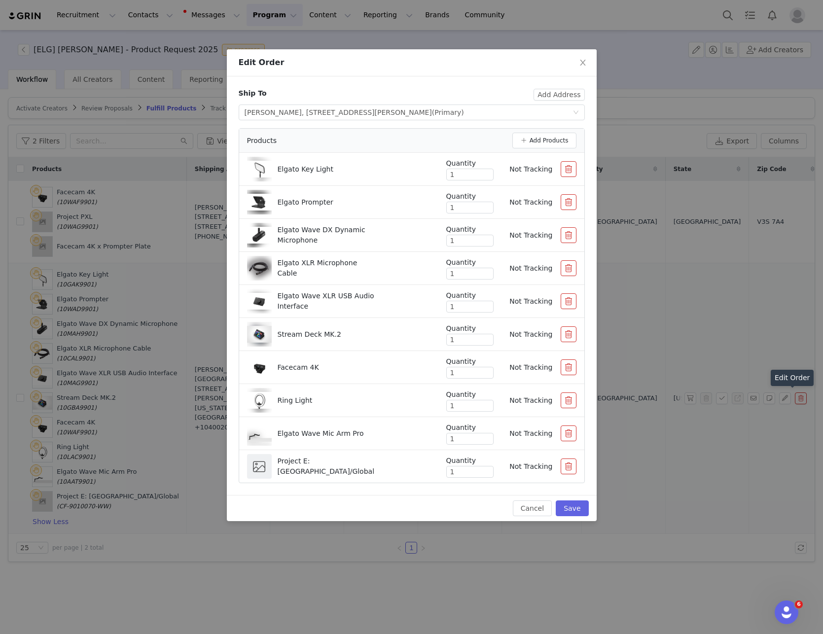
click at [571, 401] on button "button" at bounding box center [569, 401] width 16 height 16
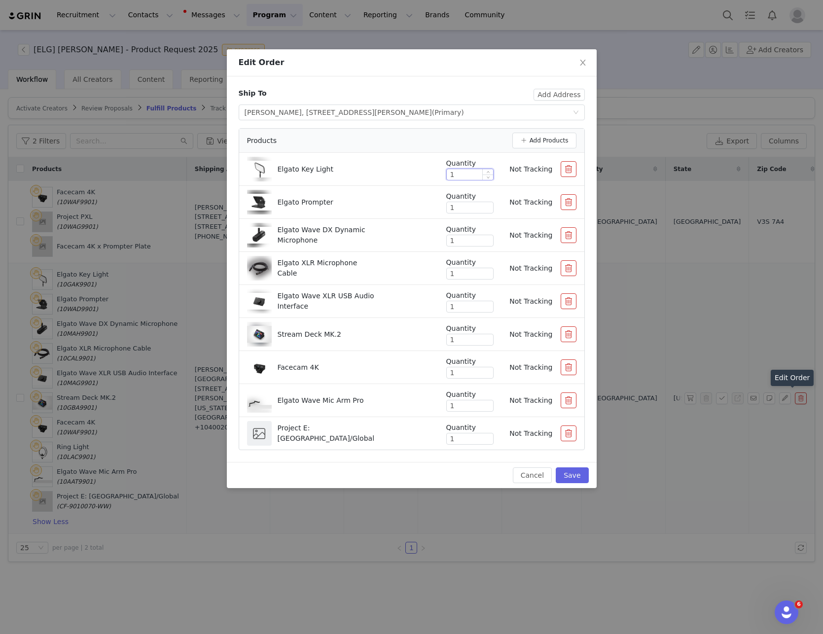
drag, startPoint x: 478, startPoint y: 172, endPoint x: 417, endPoint y: 172, distance: 61.7
click at [447, 172] on input "1" at bounding box center [470, 174] width 46 height 11
type input "2"
click at [573, 475] on button "Save" at bounding box center [572, 476] width 33 height 16
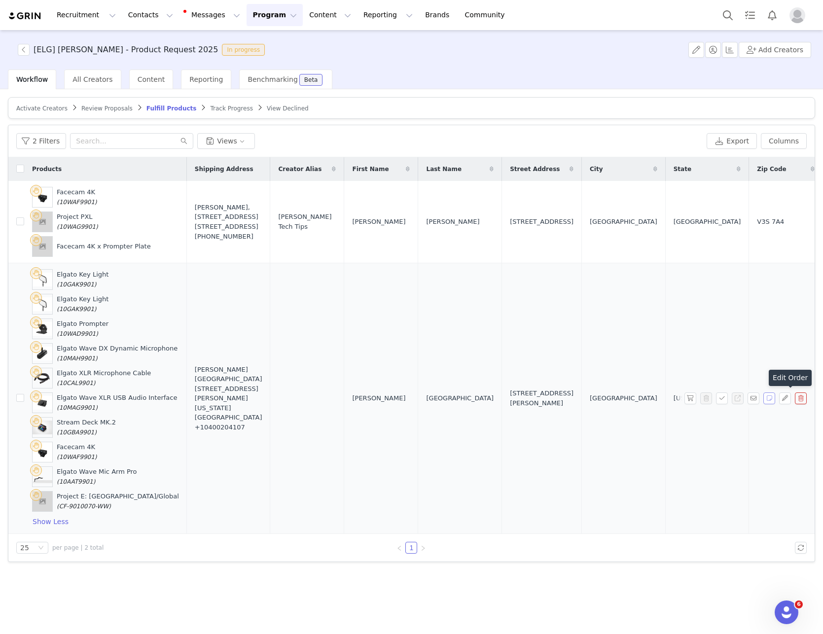
click at [775, 397] on button "button" at bounding box center [769, 399] width 12 height 12
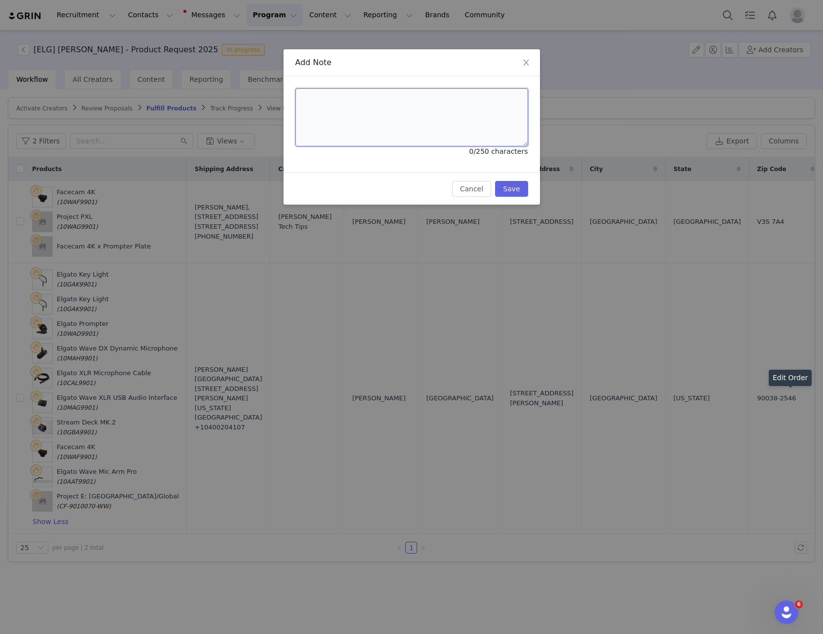
click at [418, 116] on textarea at bounding box center [411, 117] width 233 height 58
paste textarea "614869"
click at [324, 100] on textarea "Order3614869" at bounding box center [411, 117] width 233 height 58
click at [426, 123] on textarea "Order#614869" at bounding box center [411, 117] width 233 height 58
type textarea "Order#614869 - [DATE] UPS NEXT DAY"
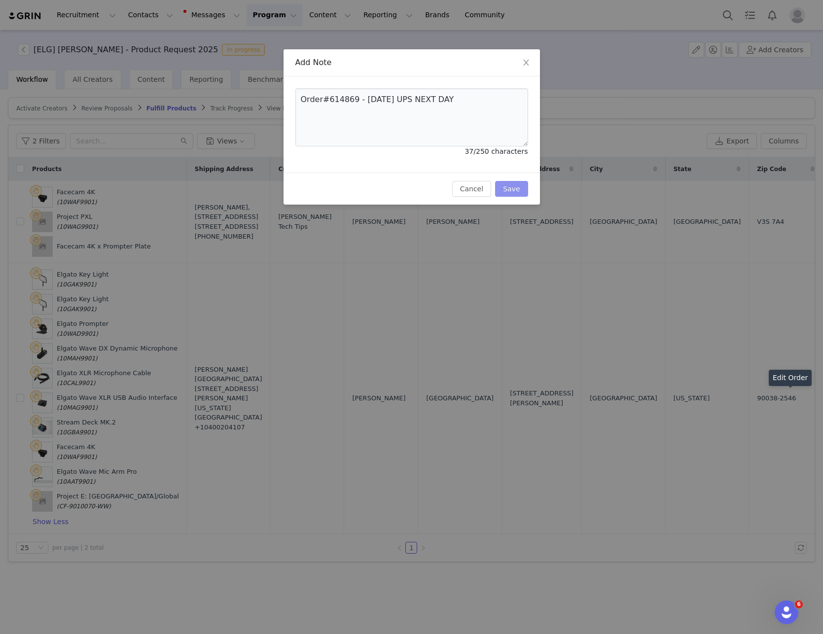
click at [516, 188] on button "Save" at bounding box center [511, 189] width 33 height 16
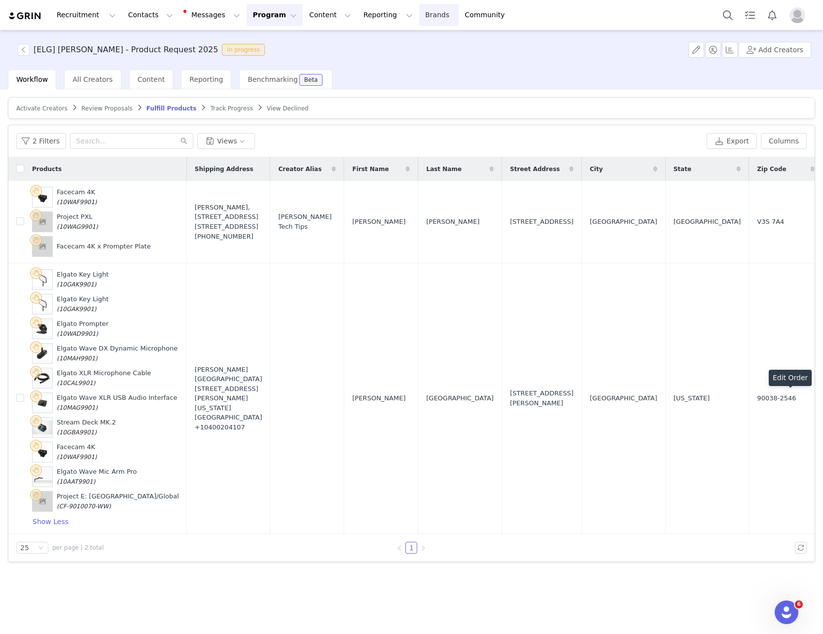
click at [419, 17] on link "Brands Brands" at bounding box center [438, 15] width 39 height 22
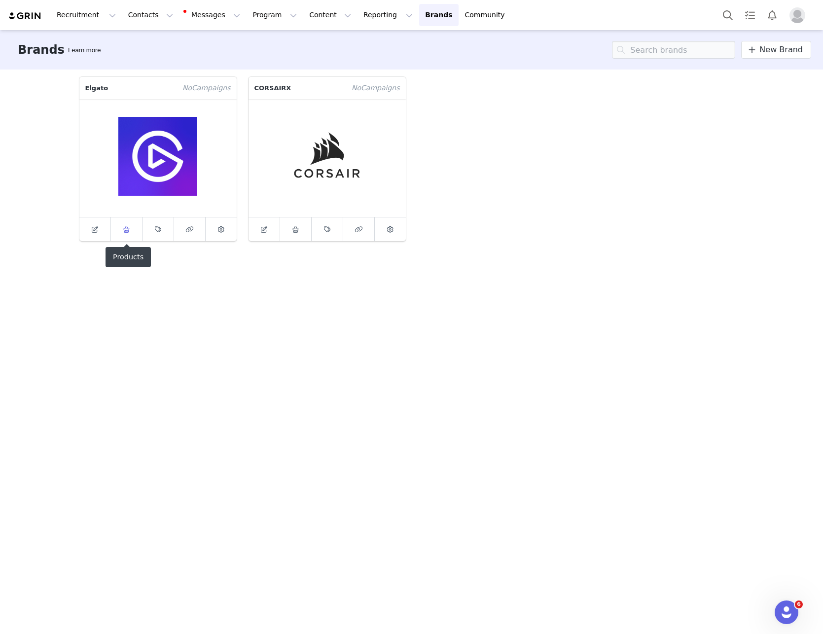
click at [126, 233] on span at bounding box center [126, 229] width 12 height 12
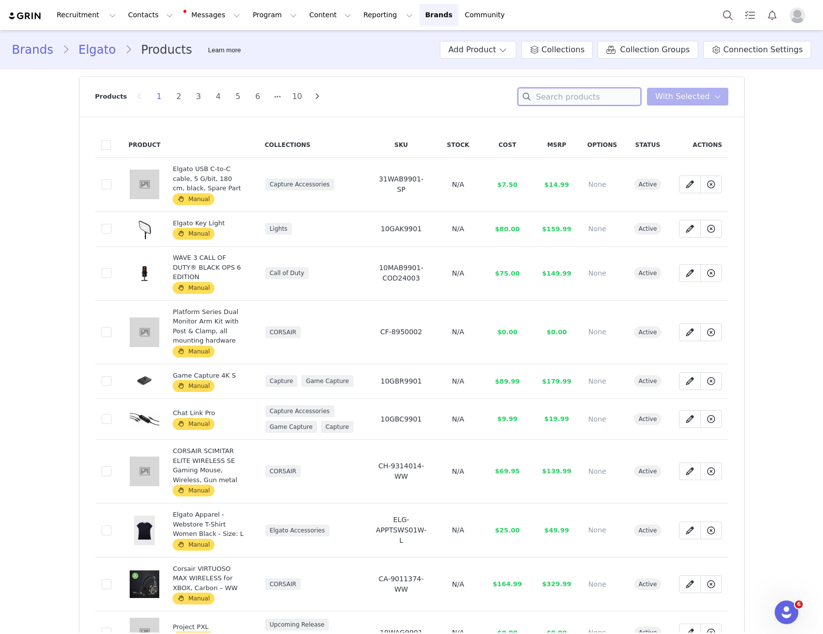
click at [604, 103] on input at bounding box center [579, 97] width 123 height 18
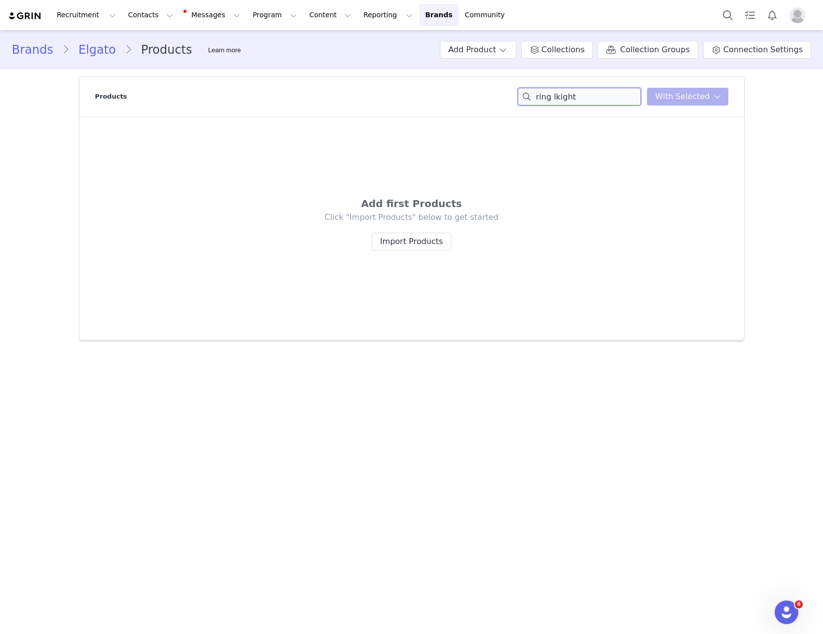
drag, startPoint x: 559, startPoint y: 95, endPoint x: 725, endPoint y: 109, distance: 167.2
click at [641, 106] on input "ring lkight" at bounding box center [579, 97] width 123 height 18
type input "ring"
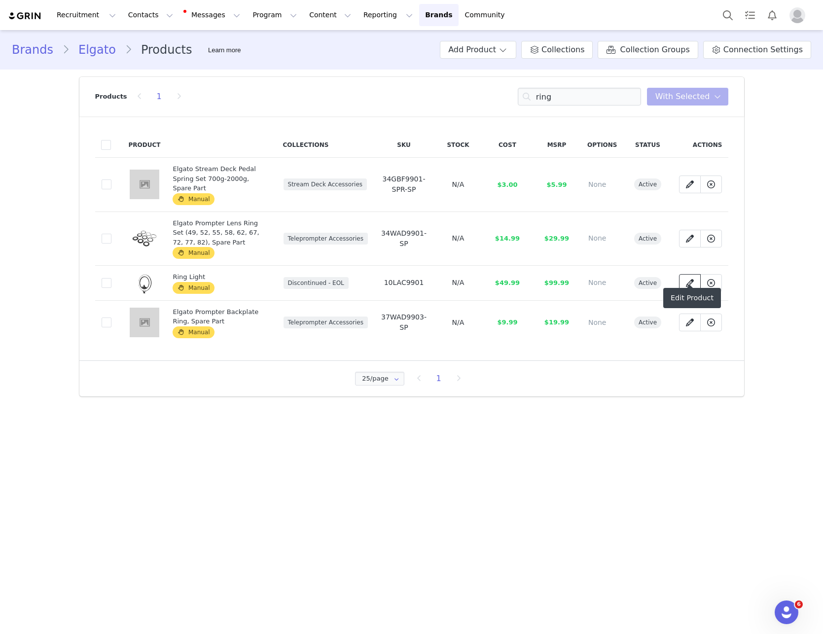
click at [695, 277] on span at bounding box center [690, 283] width 12 height 12
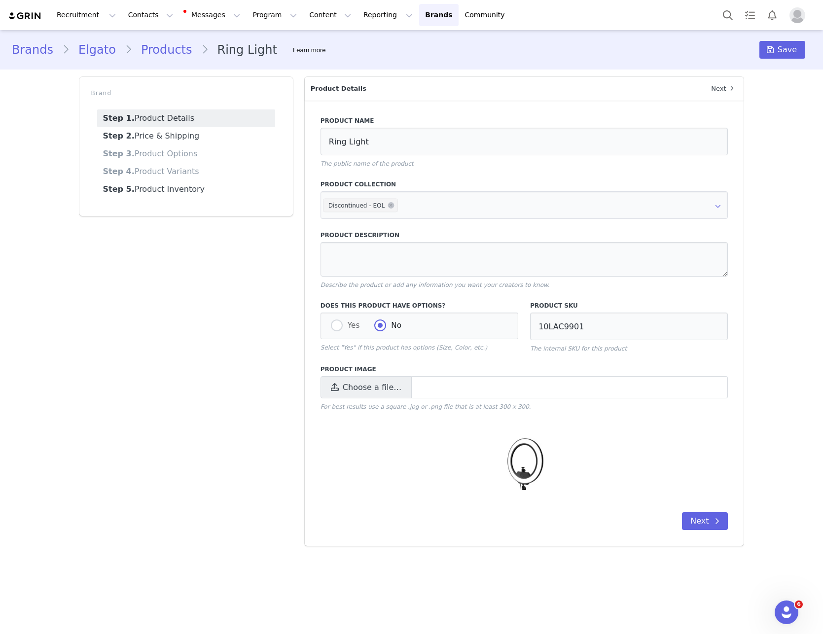
click at [41, 44] on link "Brands" at bounding box center [37, 50] width 50 height 18
